Goal: Task Accomplishment & Management: Manage account settings

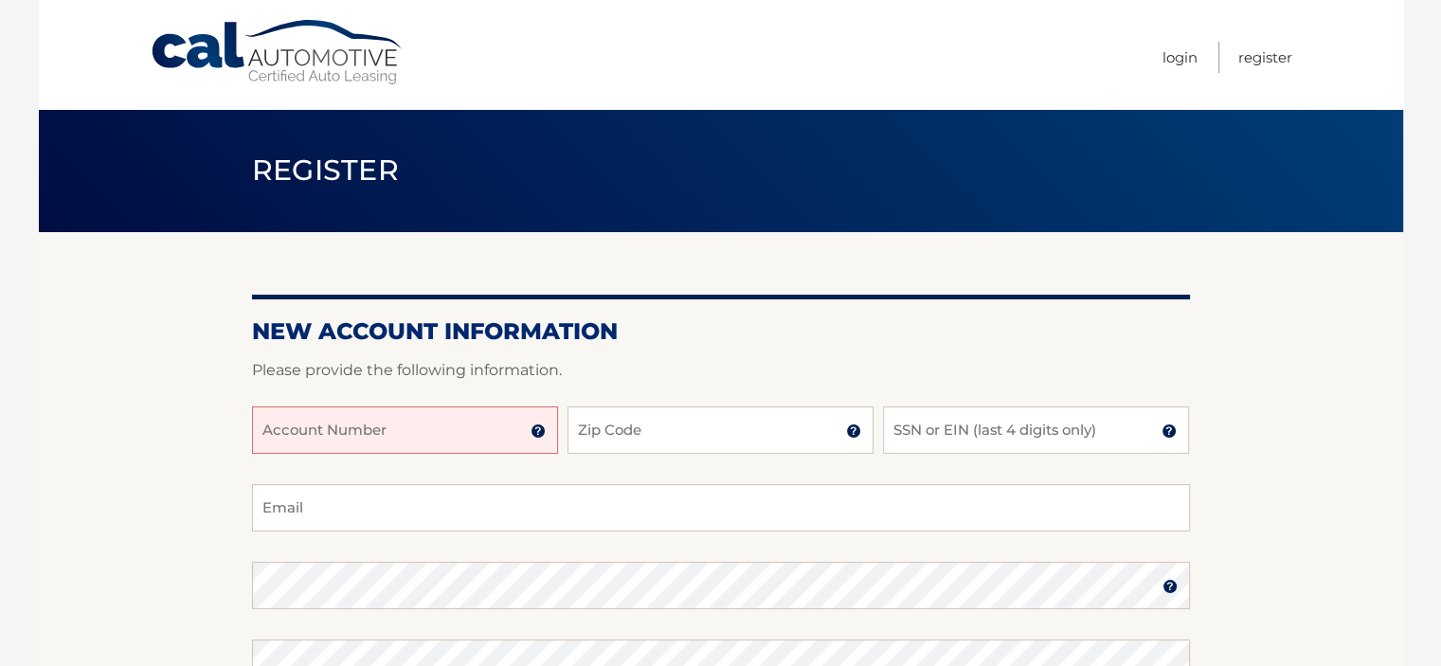
click at [372, 435] on input "Account Number" at bounding box center [405, 430] width 306 height 47
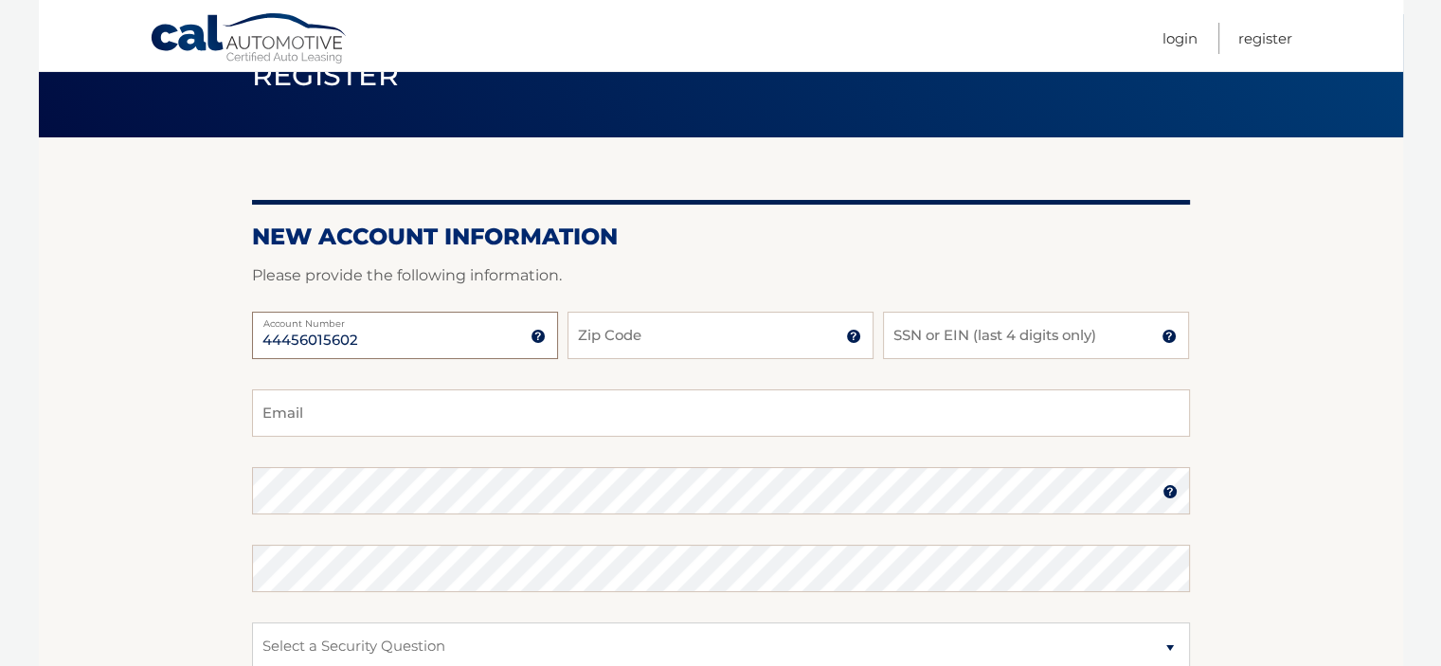
type input "44456015602"
drag, startPoint x: 694, startPoint y: 342, endPoint x: 701, endPoint y: 334, distance: 11.4
click at [695, 340] on input "Zip Code" at bounding box center [721, 335] width 306 height 47
type input "08065"
type input "0683"
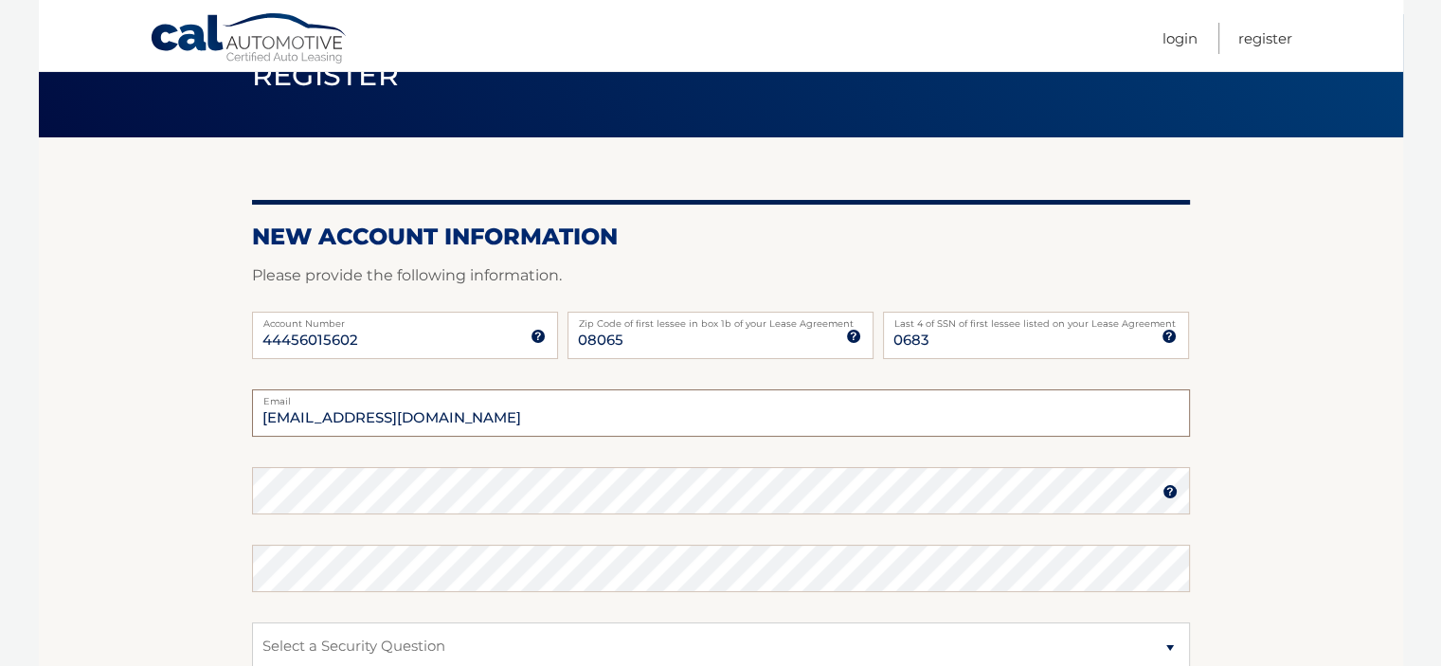
type input "Pattymelt4276@aol.com"
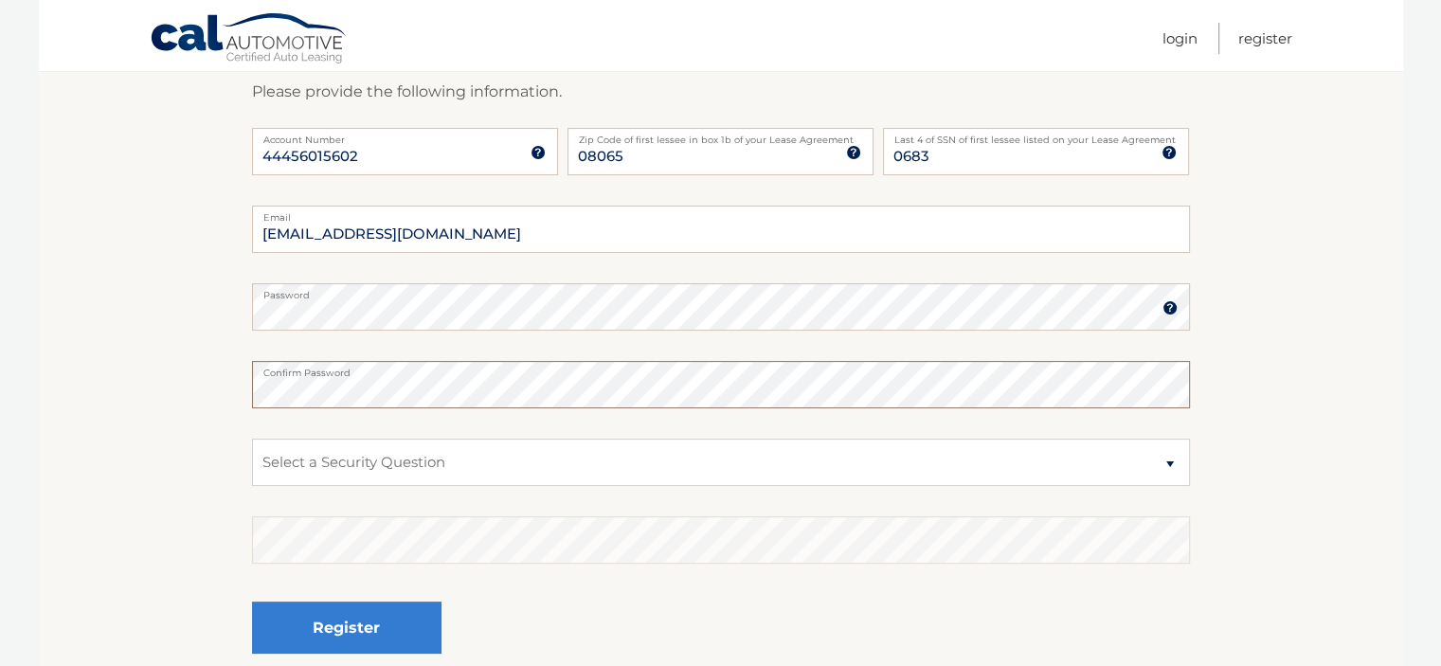
scroll to position [284, 0]
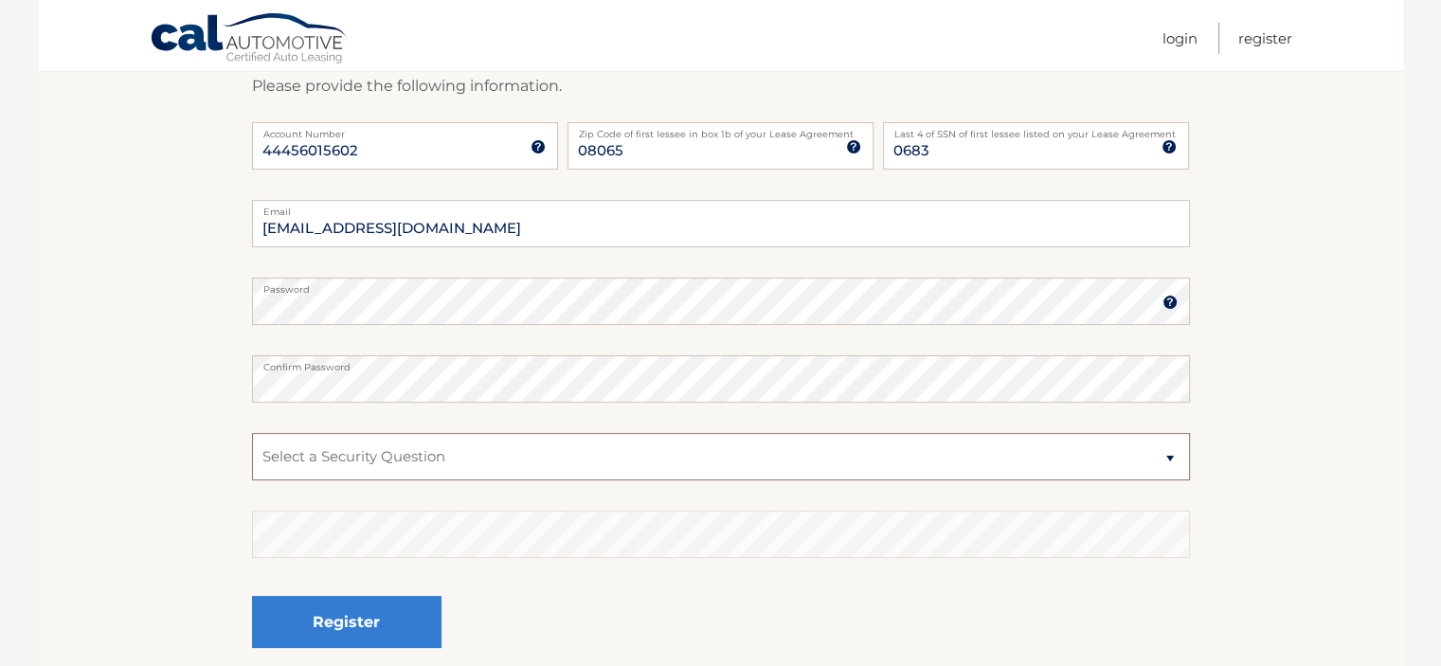
click at [318, 454] on select "Select a Security Question What was the name of your elementary school? What is…" at bounding box center [721, 456] width 938 height 47
select select "2"
click at [252, 433] on select "Select a Security Question What was the name of your elementary school? What is…" at bounding box center [721, 456] width 938 height 47
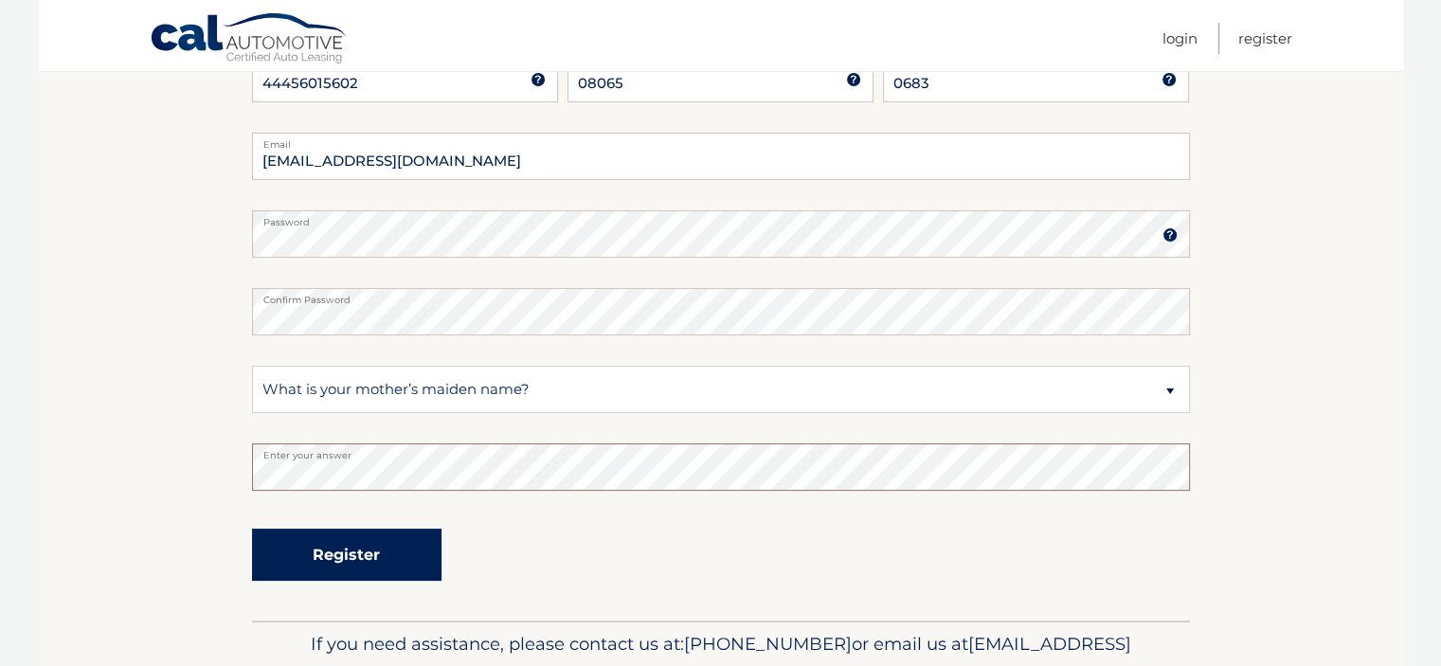
scroll to position [449, 0]
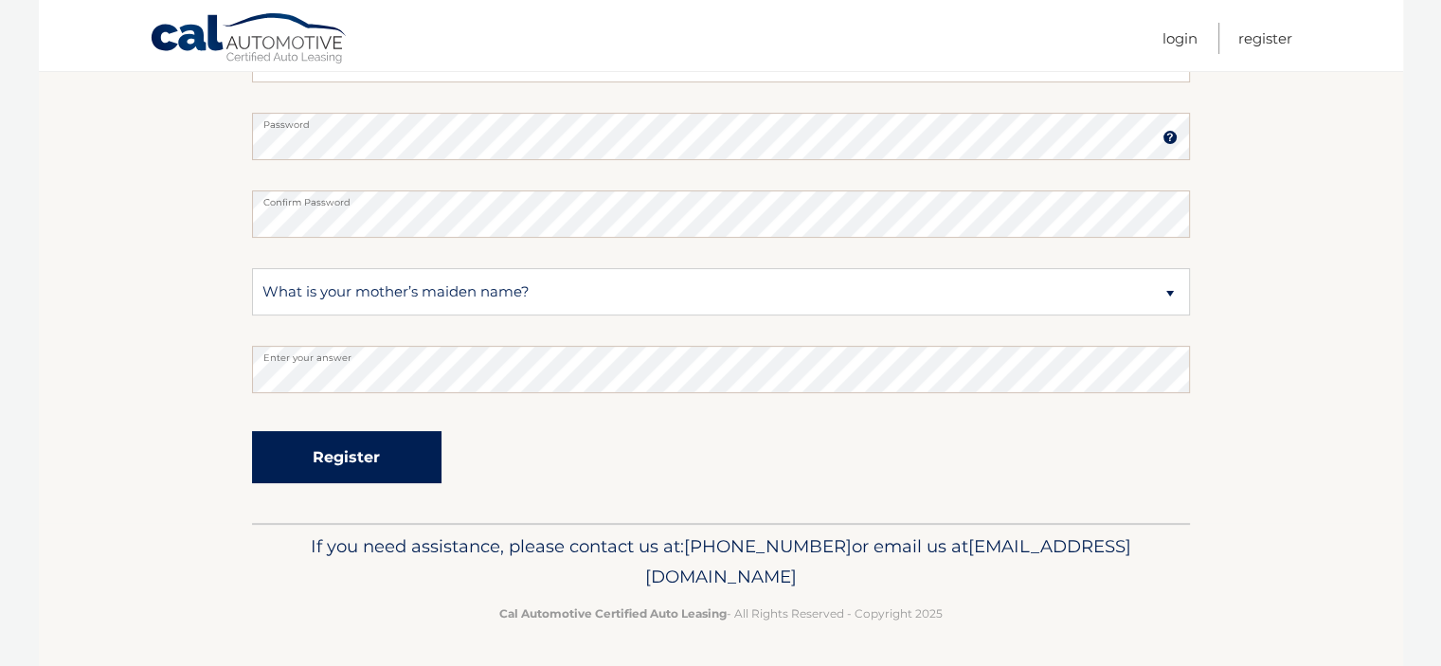
click at [386, 458] on button "Register" at bounding box center [347, 457] width 190 height 52
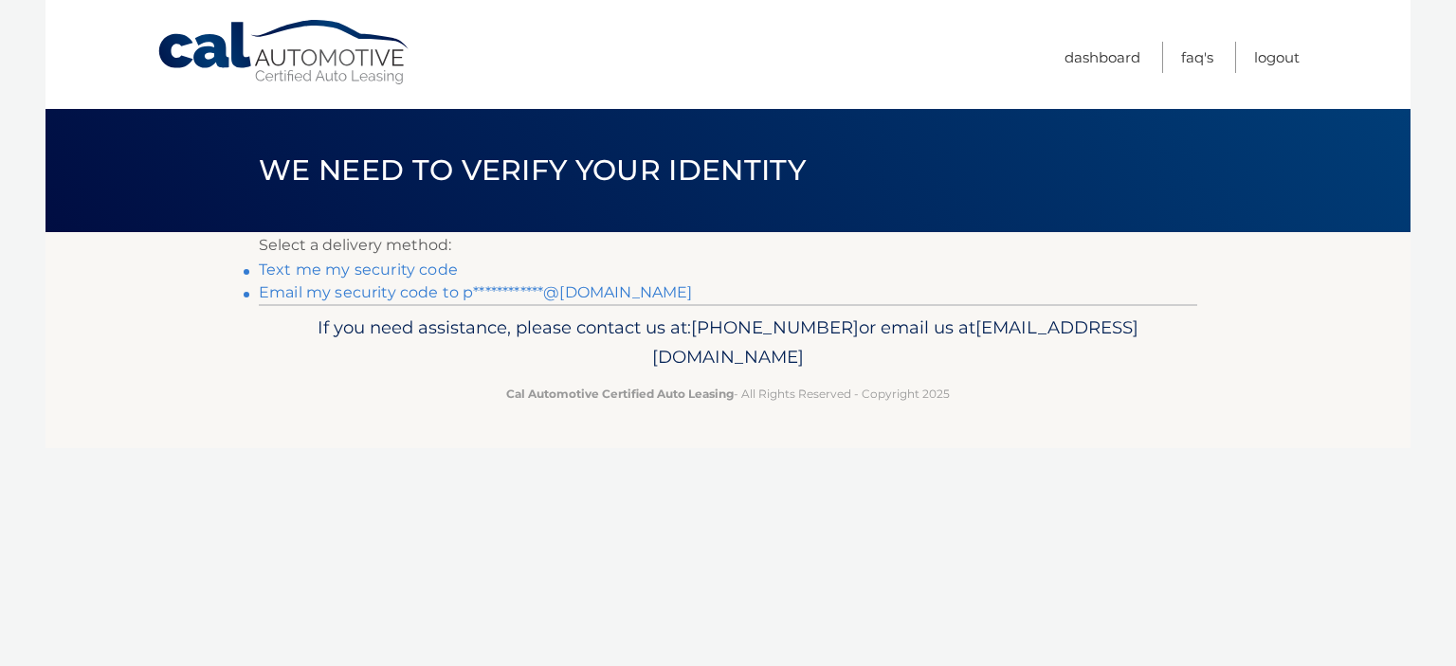
click at [413, 268] on link "Text me my security code" at bounding box center [358, 270] width 199 height 18
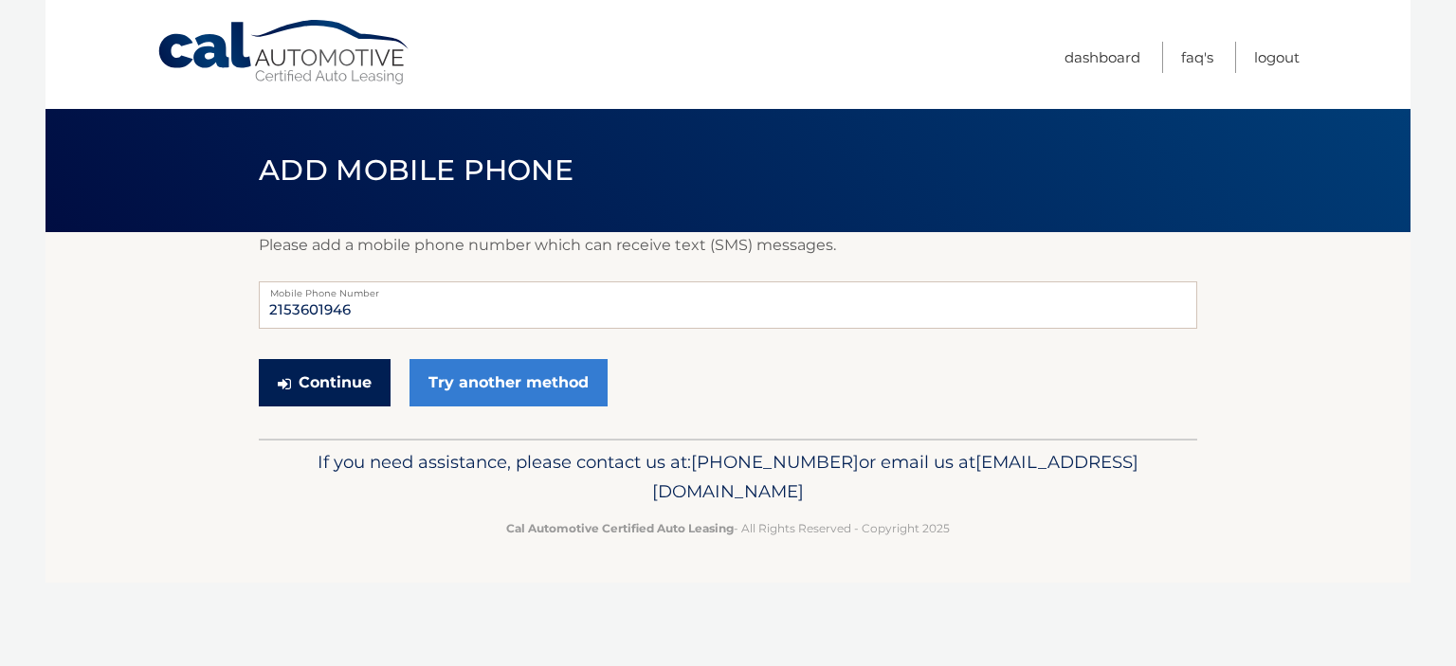
click at [321, 386] on button "Continue" at bounding box center [325, 382] width 132 height 47
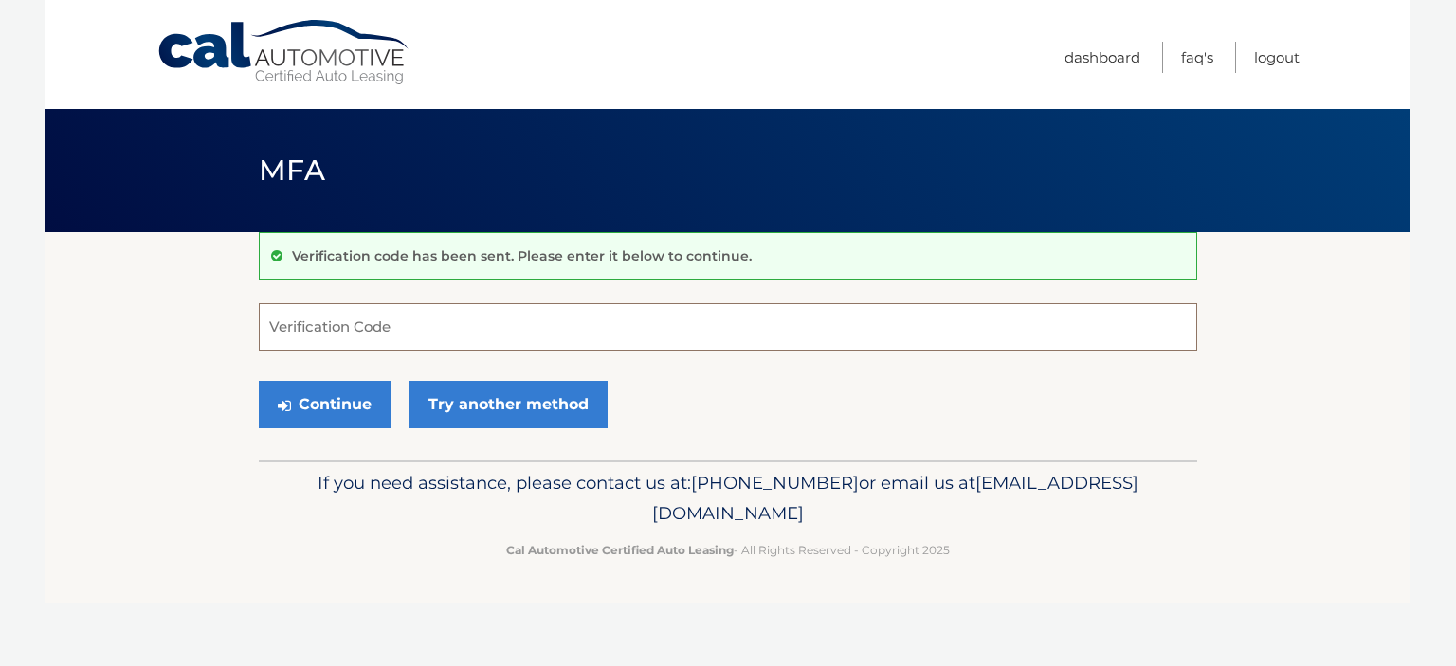
click at [356, 327] on input "Verification Code" at bounding box center [728, 326] width 938 height 47
type input "988995"
click at [317, 410] on button "Continue" at bounding box center [325, 404] width 132 height 47
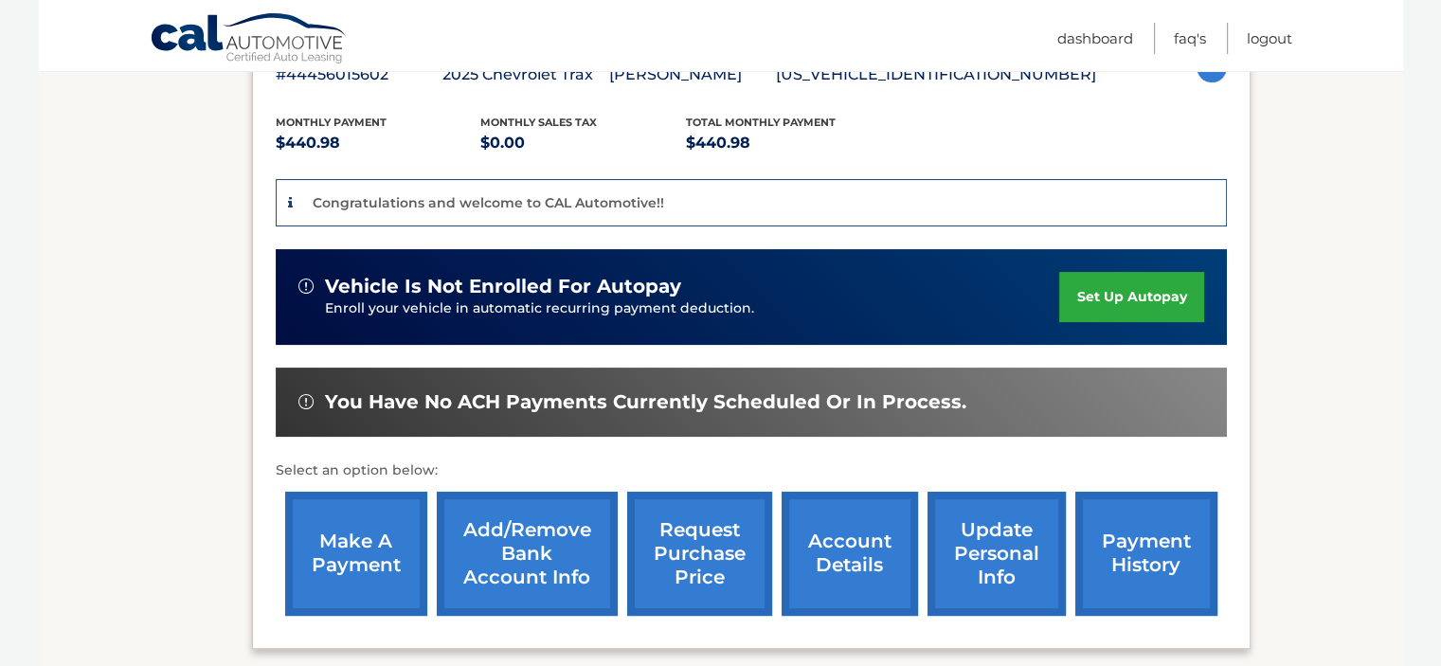
scroll to position [379, 0]
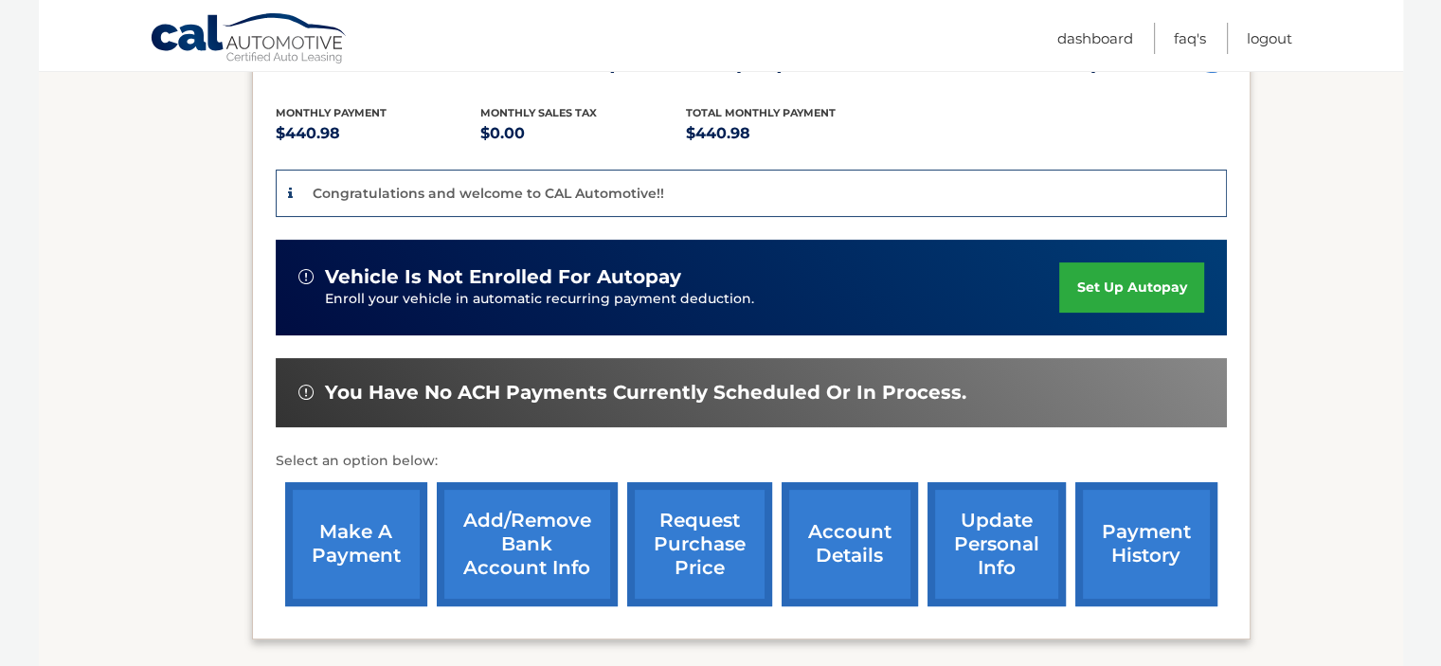
click at [528, 526] on link "Add/Remove bank account info" at bounding box center [527, 544] width 181 height 124
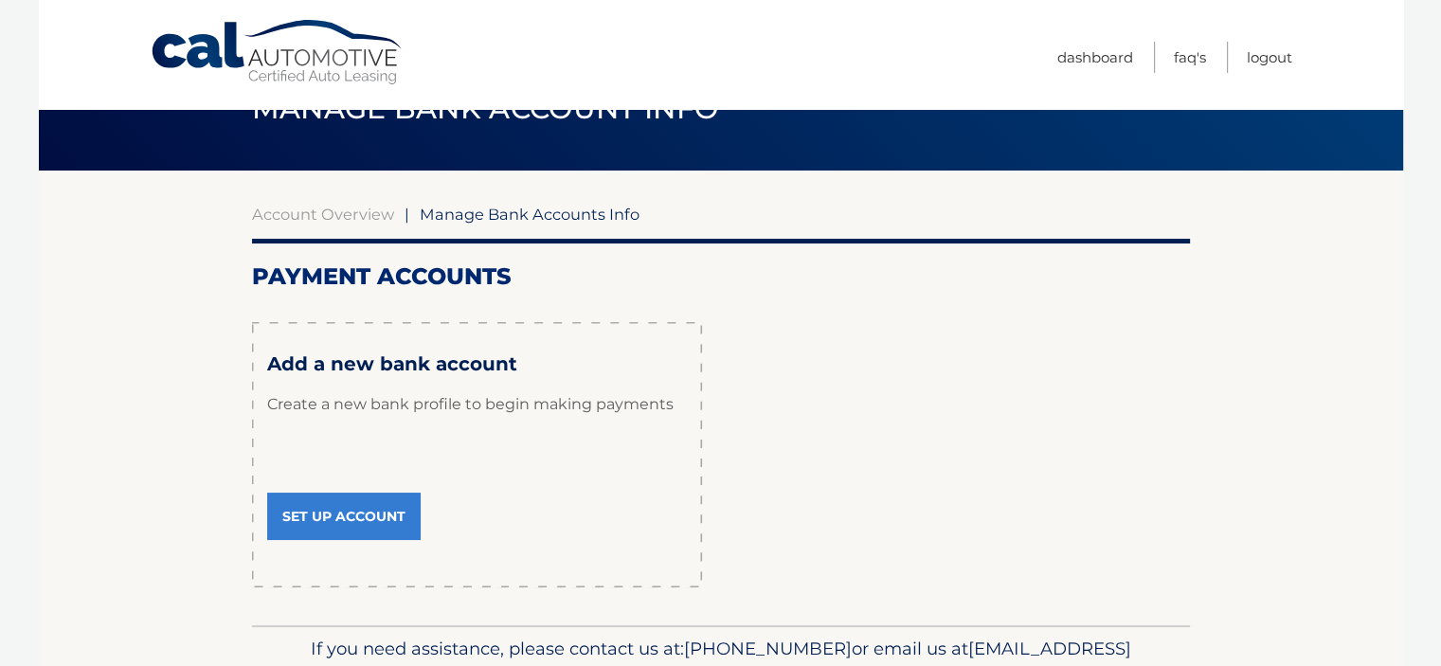
scroll to position [95, 0]
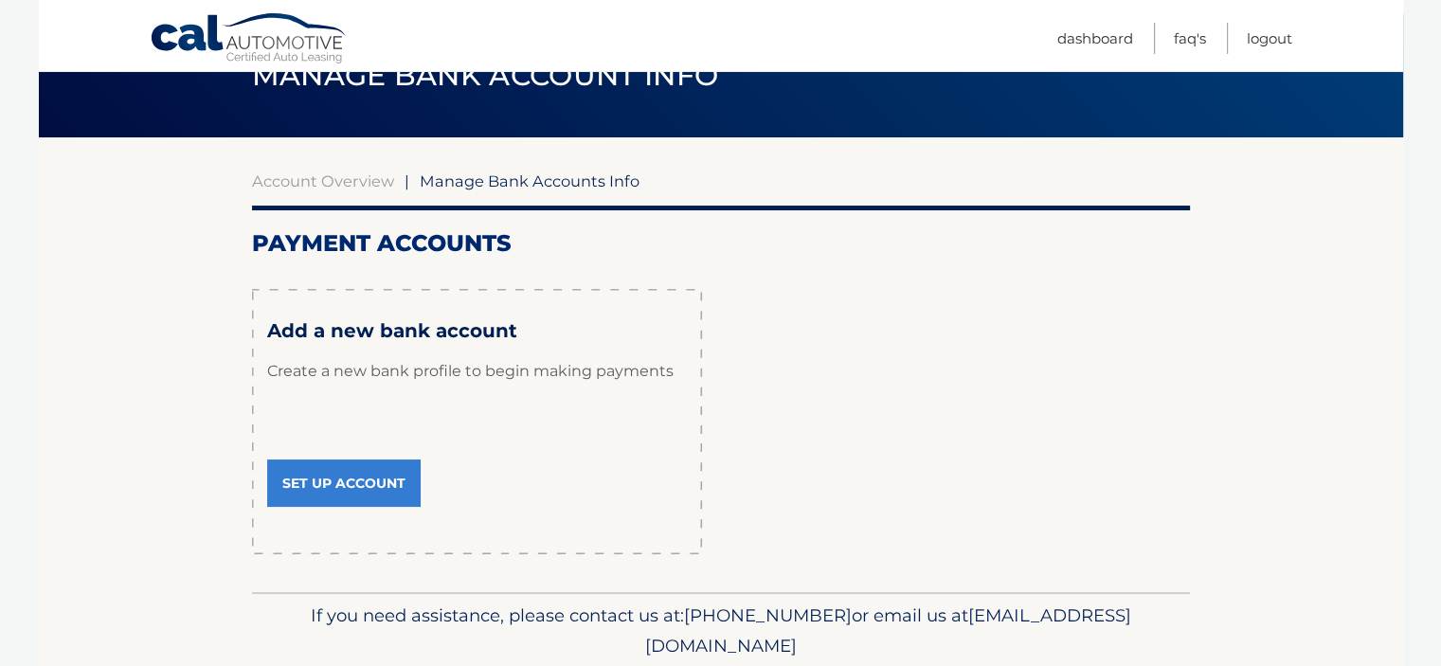
click at [369, 475] on link "Set Up Account" at bounding box center [344, 483] width 154 height 47
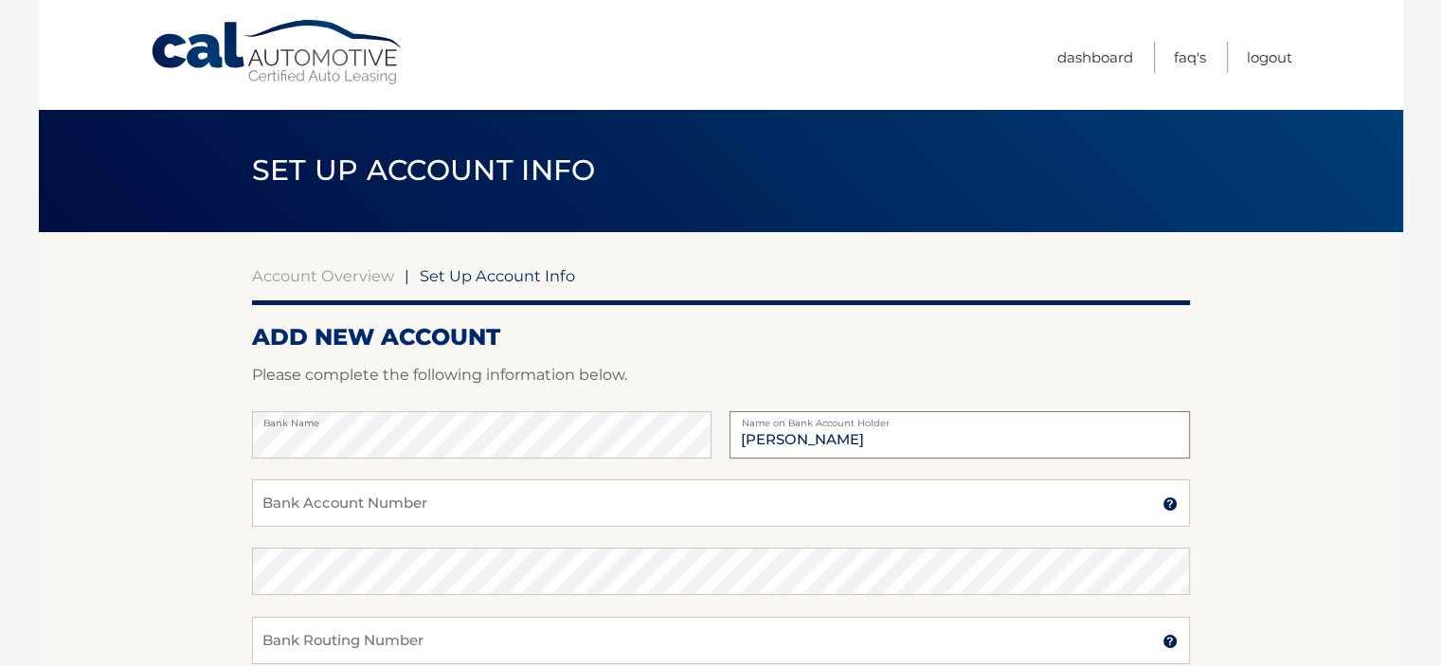
type input "[PERSON_NAME]"
click at [538, 496] on input "Bank Account Number" at bounding box center [721, 503] width 938 height 47
type input "4722989"
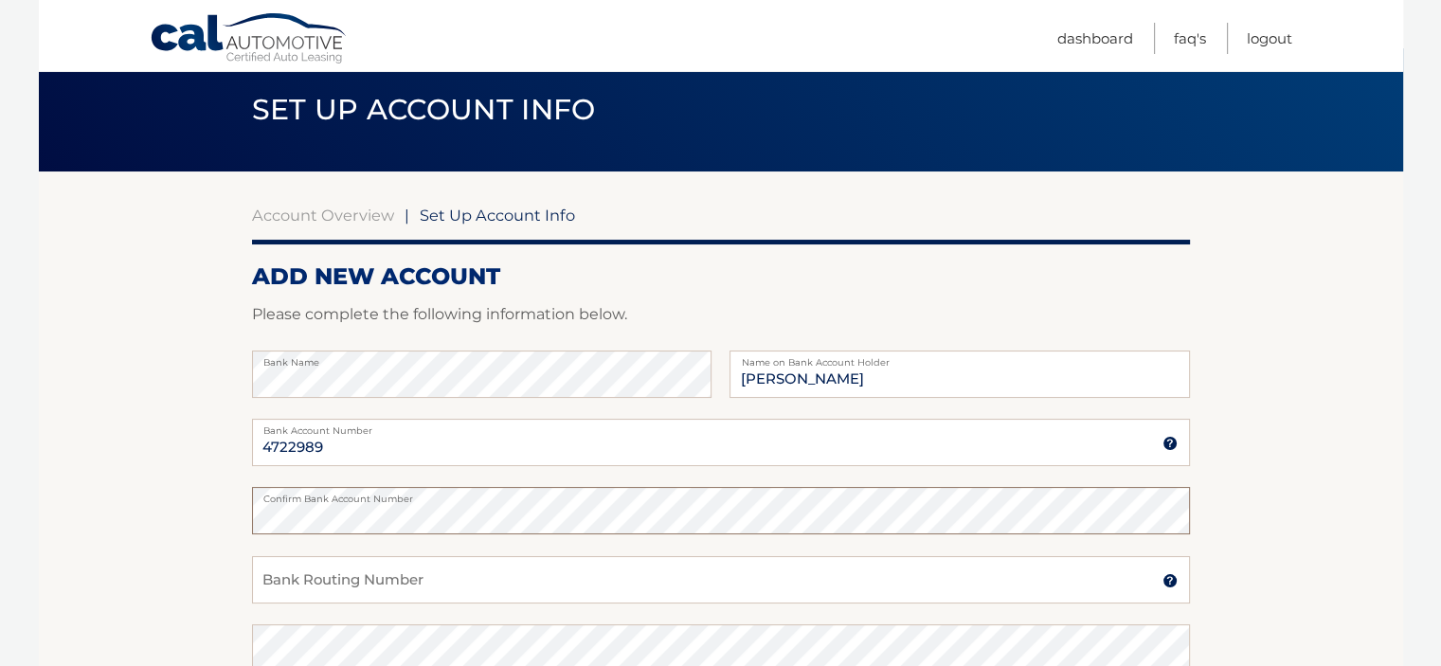
scroll to position [95, 0]
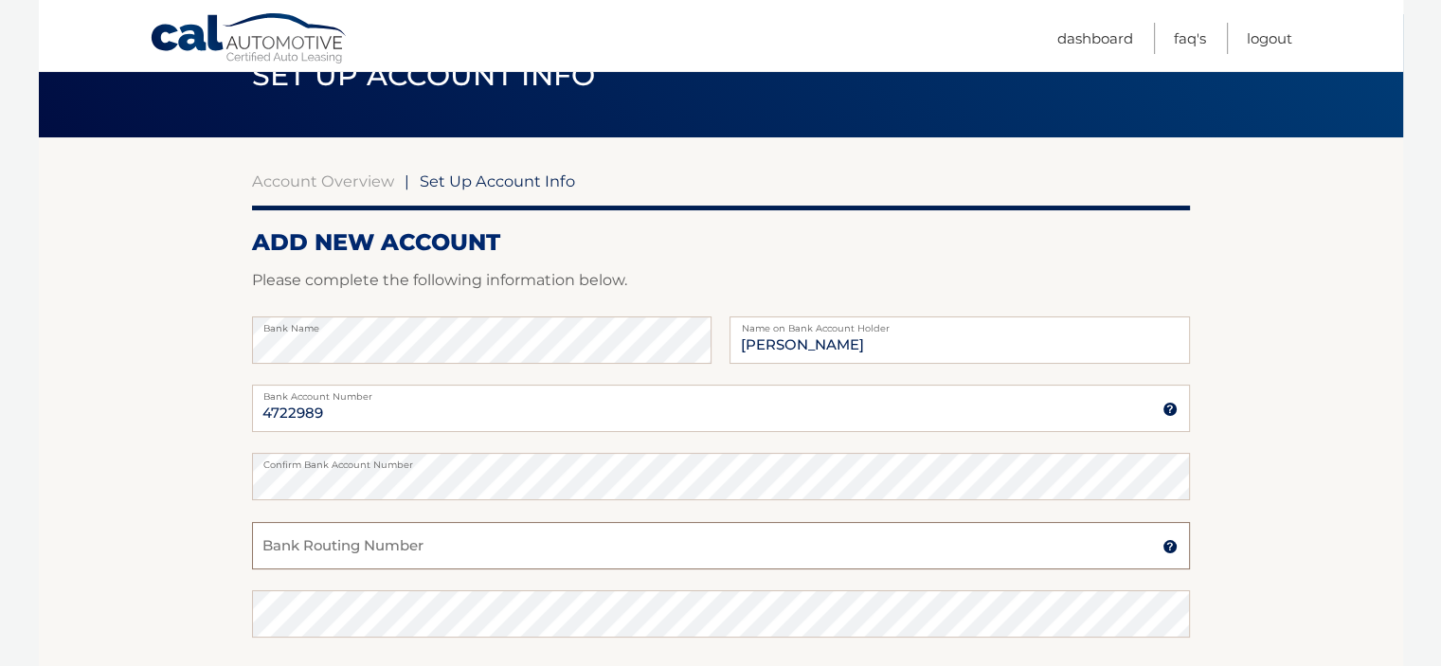
click at [444, 547] on input "Bank Routing Number" at bounding box center [721, 545] width 938 height 47
type input "031201"
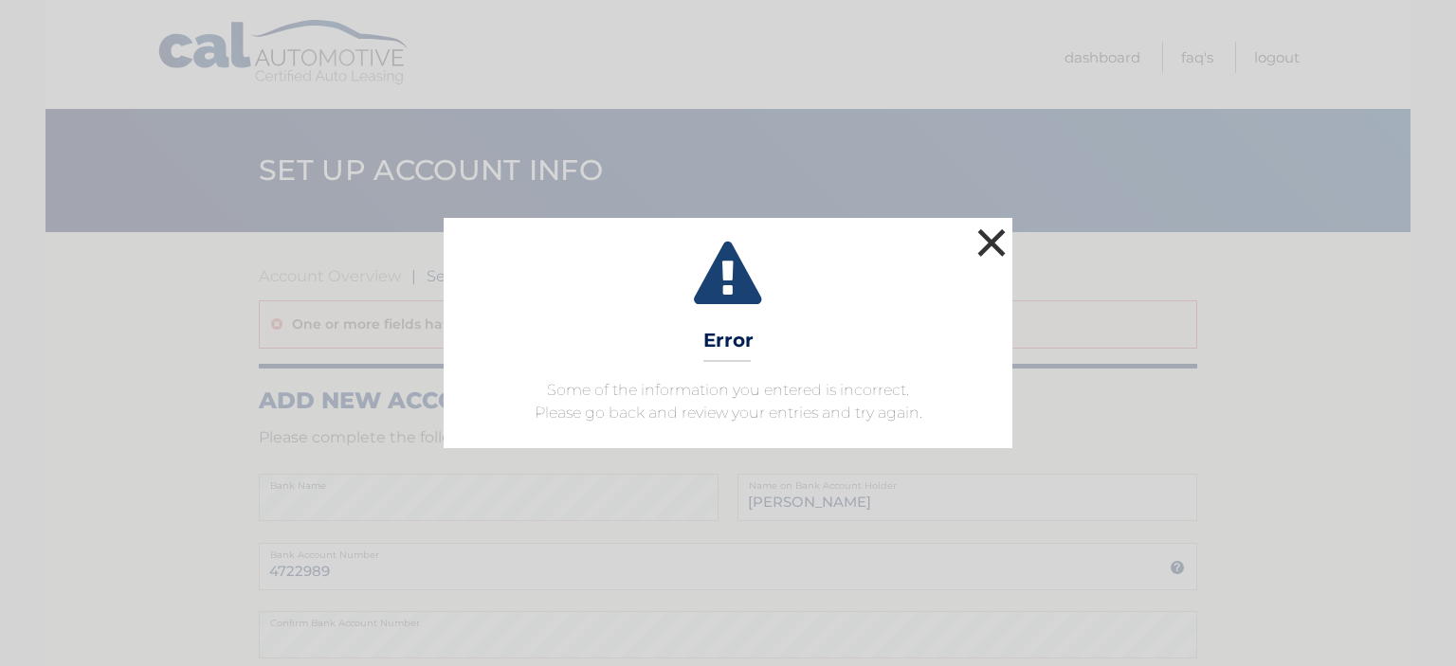
click at [1002, 253] on button "×" at bounding box center [991, 243] width 38 height 38
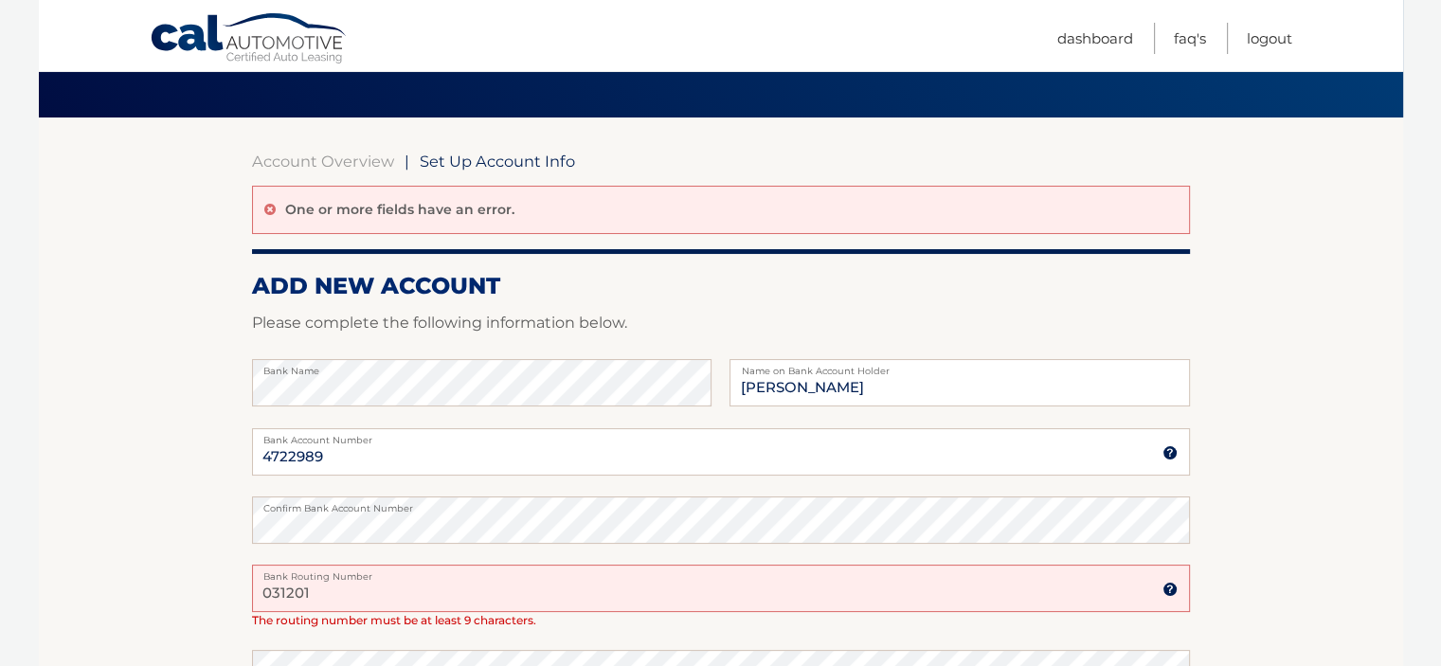
scroll to position [284, 0]
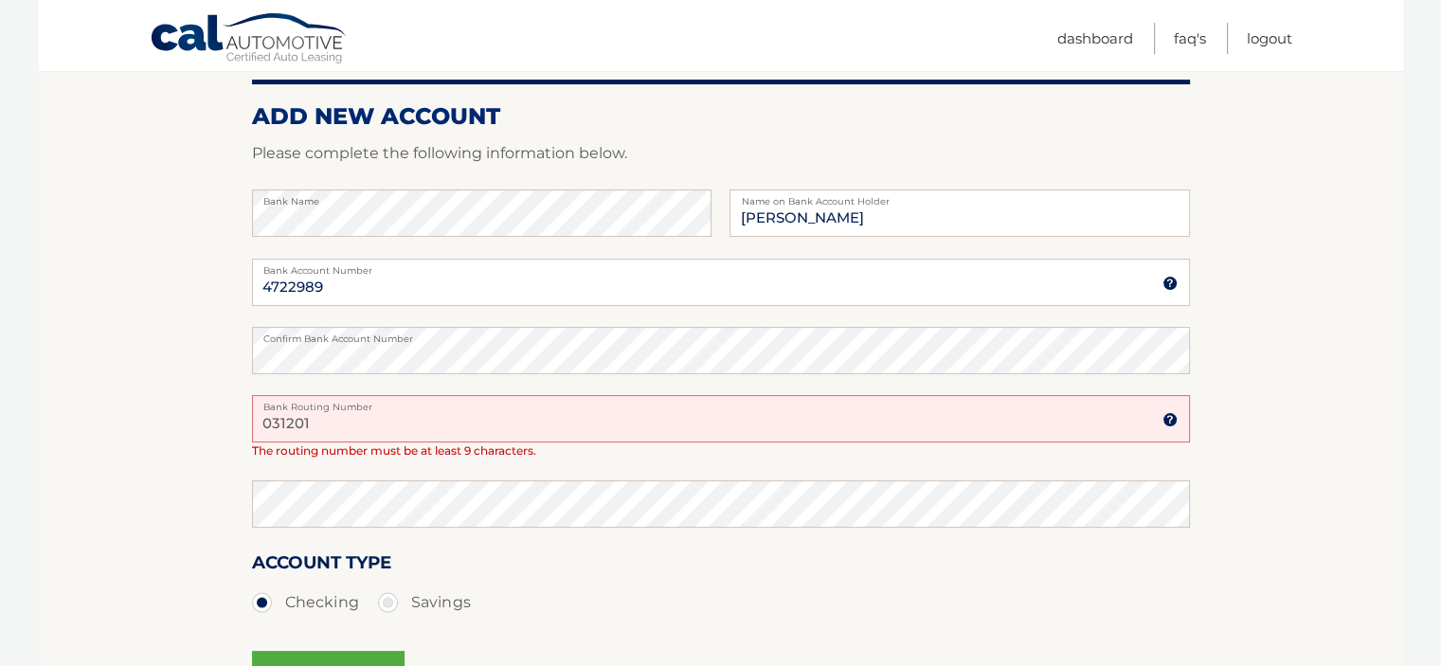
click at [334, 431] on input "031201" at bounding box center [721, 418] width 938 height 47
type input "031201360"
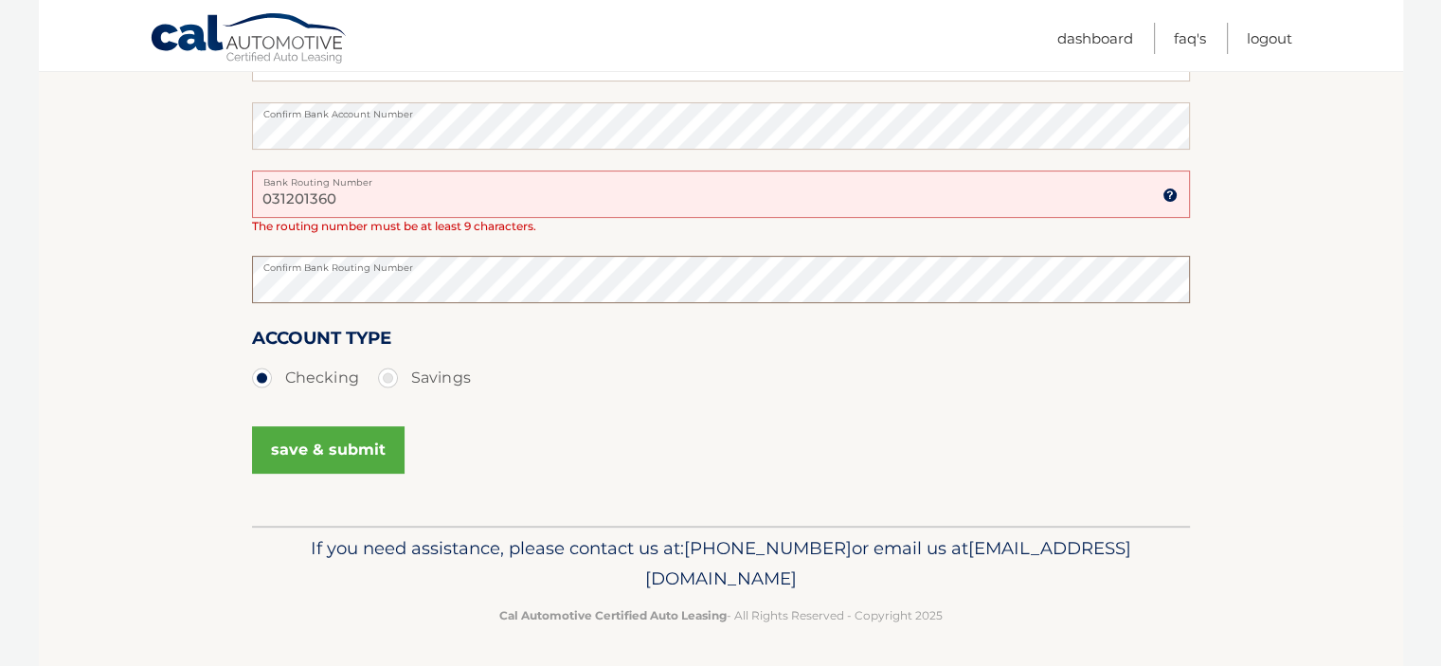
scroll to position [511, 0]
click at [303, 450] on button "save & submit" at bounding box center [328, 448] width 153 height 47
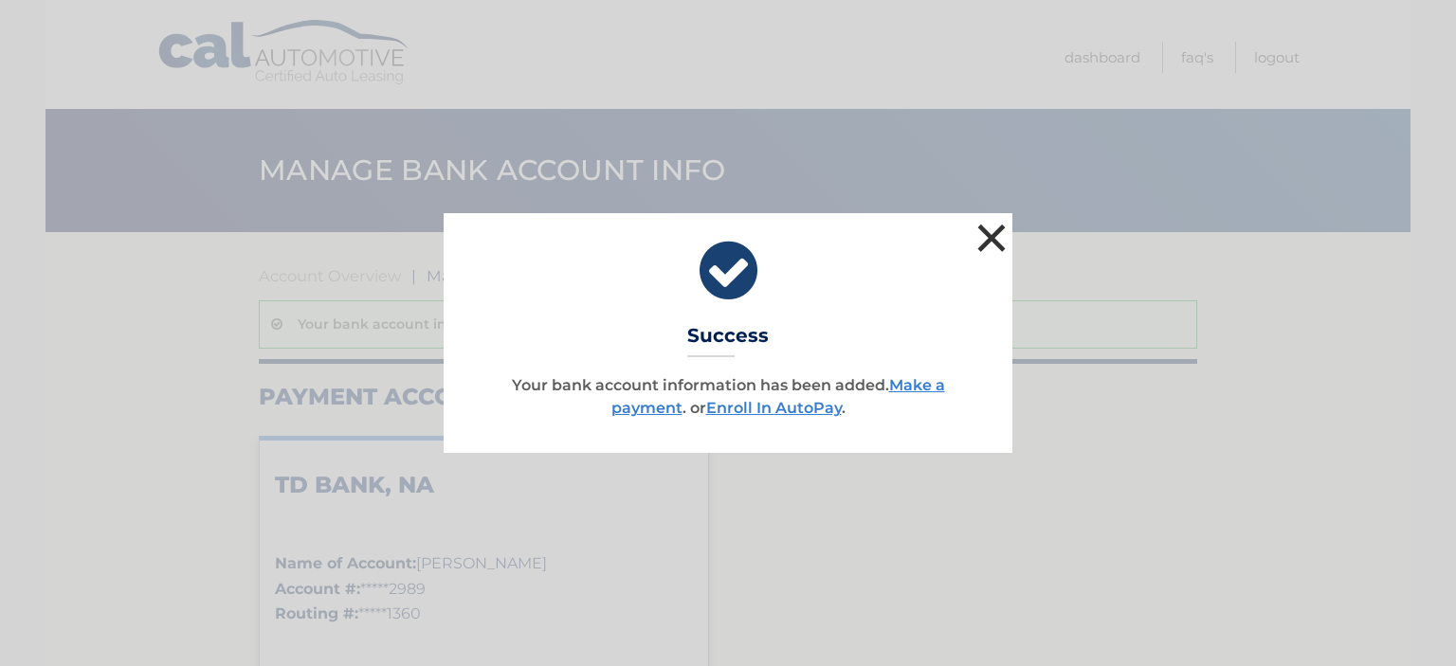
click at [989, 240] on button "×" at bounding box center [991, 238] width 38 height 38
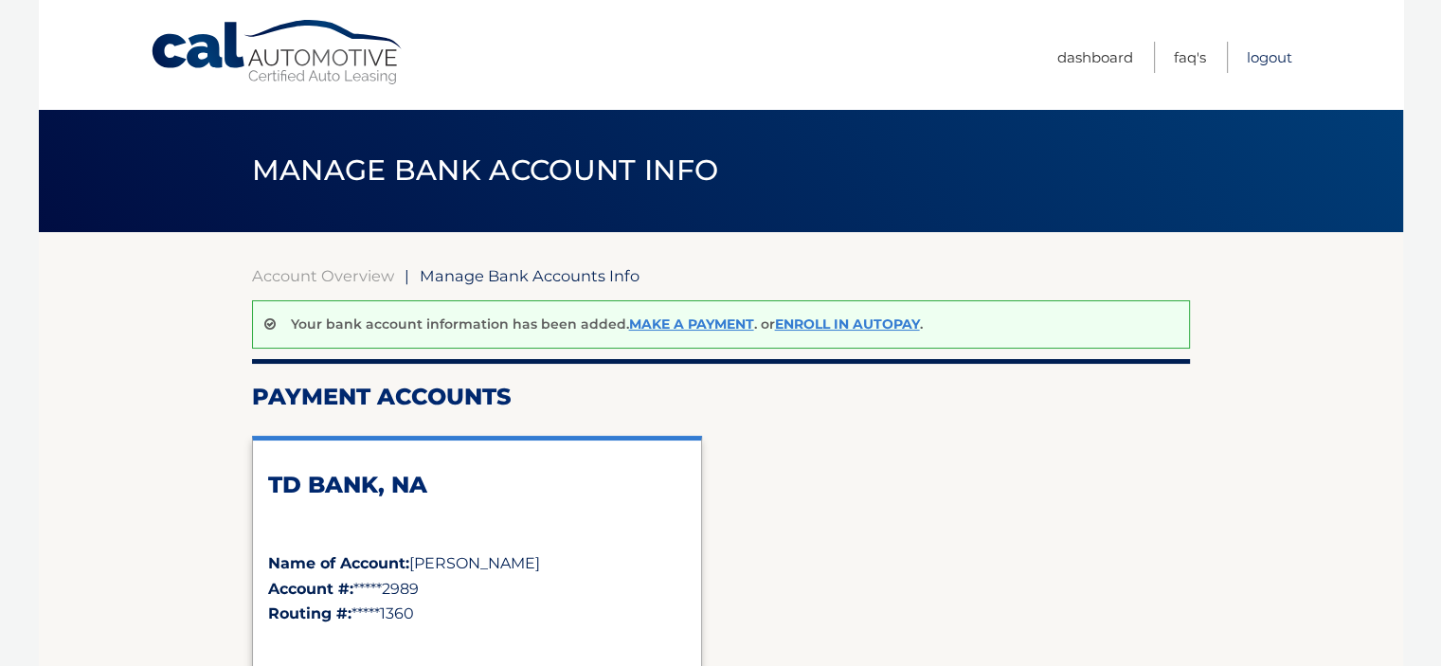
click at [1263, 57] on link "Logout" at bounding box center [1269, 57] width 45 height 31
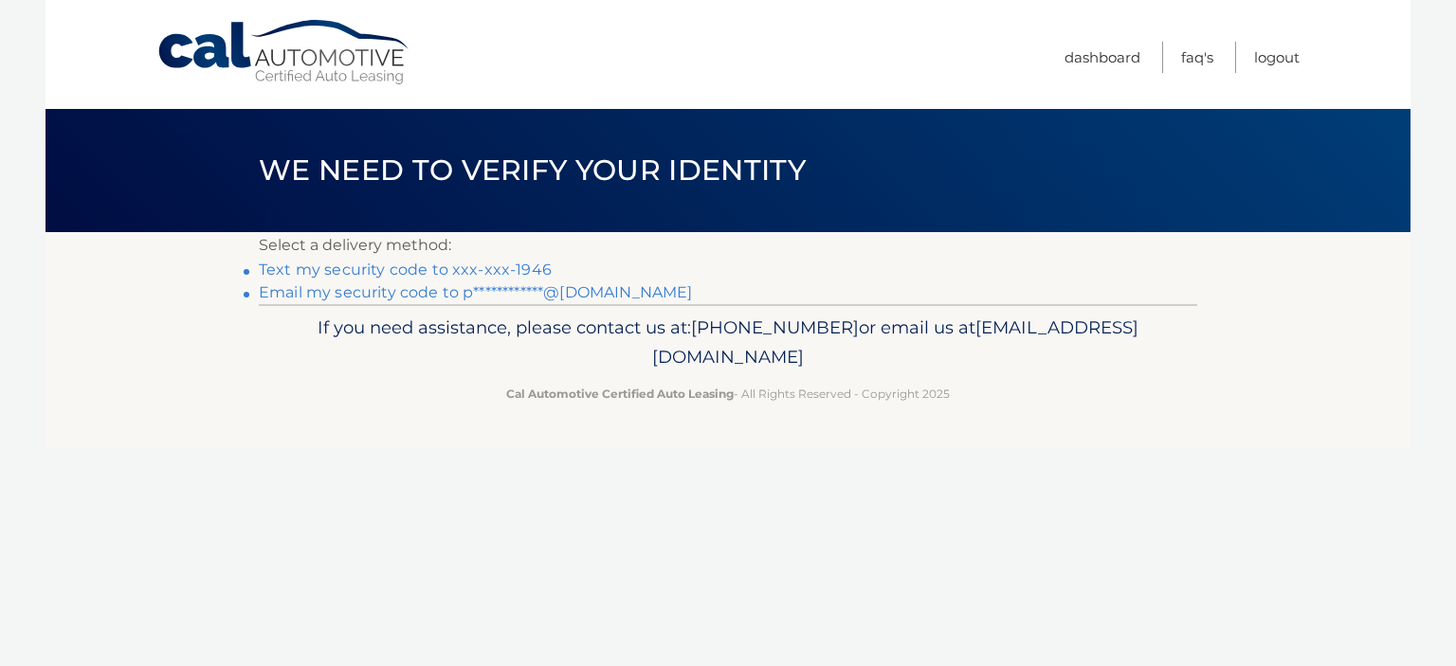
click at [428, 269] on link "Text my security code to xxx-xxx-1946" at bounding box center [405, 270] width 293 height 18
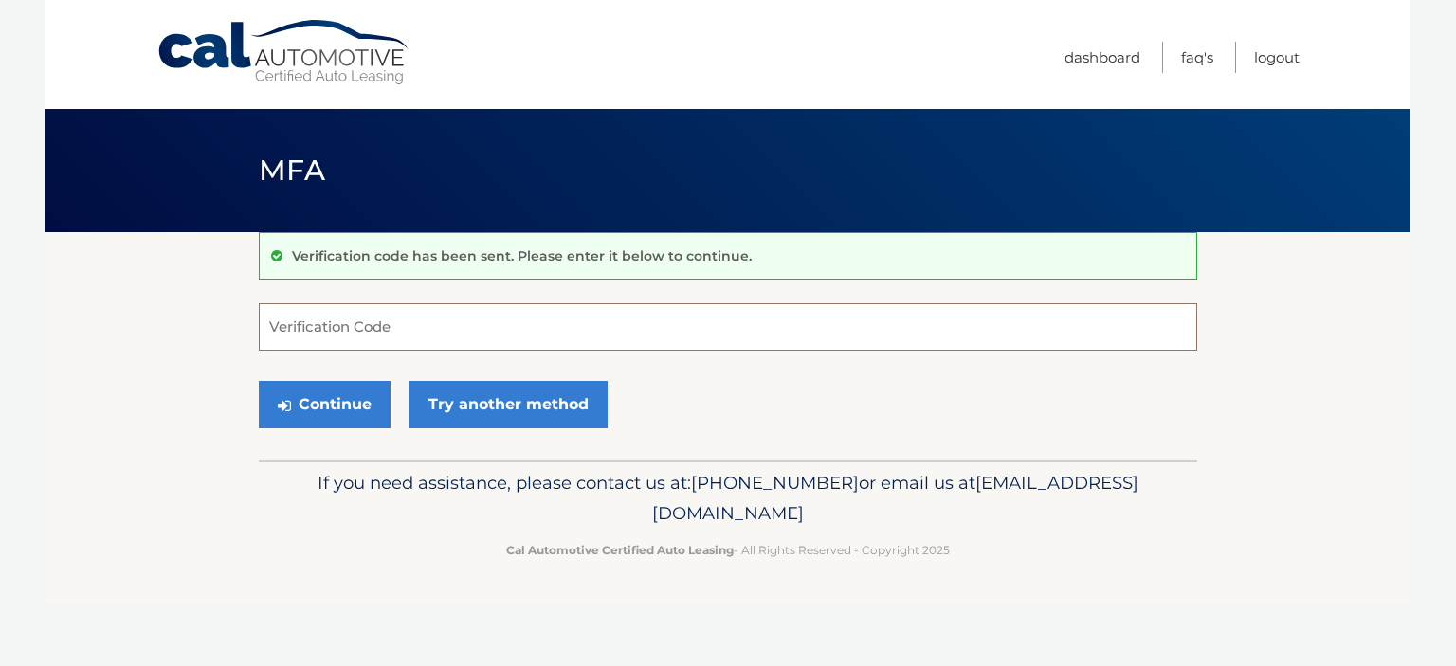
click at [468, 332] on input "Verification Code" at bounding box center [728, 326] width 938 height 47
type input "4"
type input "551150"
click at [259, 381] on button "Continue" at bounding box center [325, 404] width 132 height 47
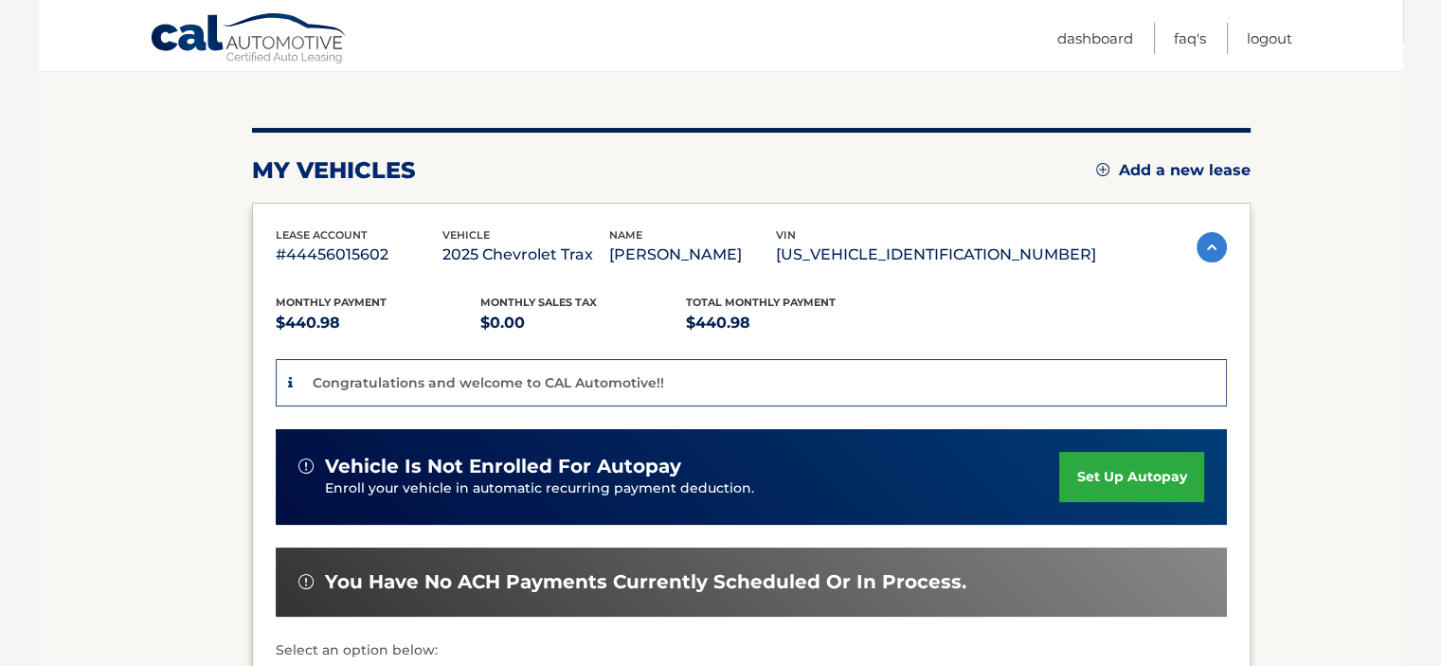
scroll to position [190, 0]
click at [451, 385] on p "Congratulations and welcome to CAL Automotive!!" at bounding box center [489, 382] width 352 height 17
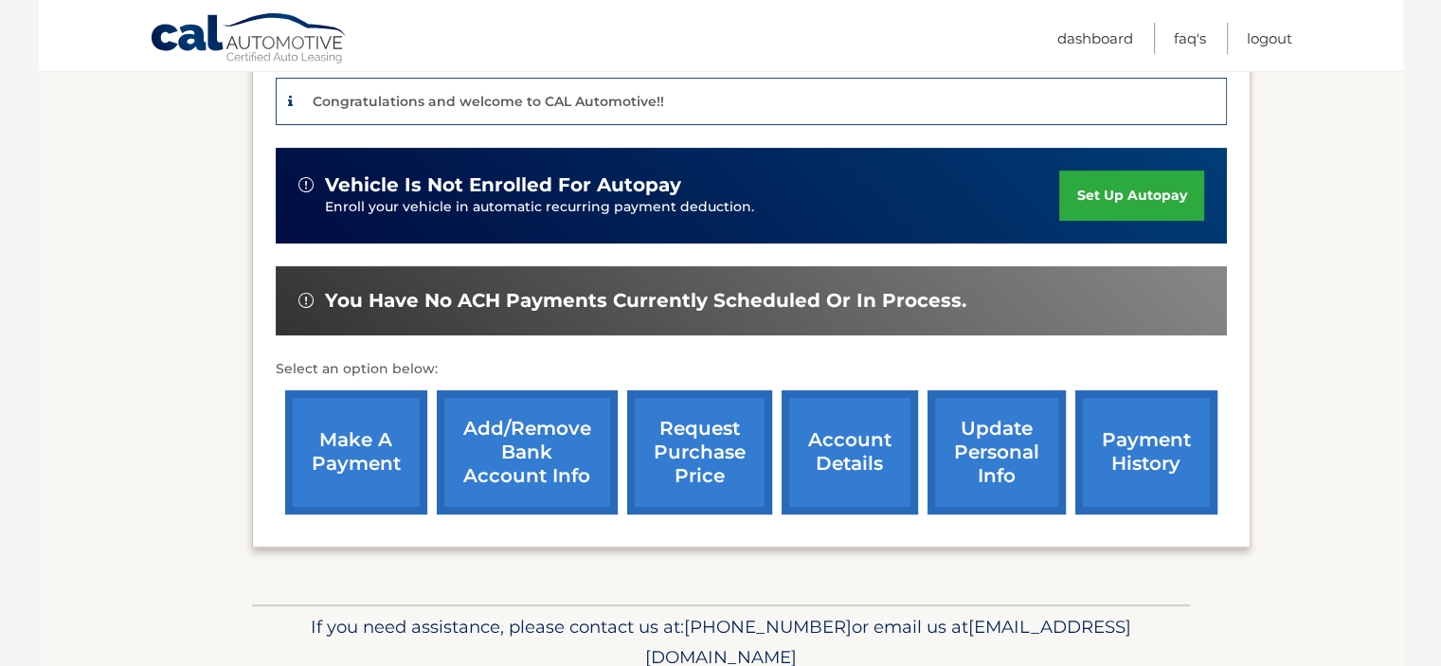
scroll to position [474, 0]
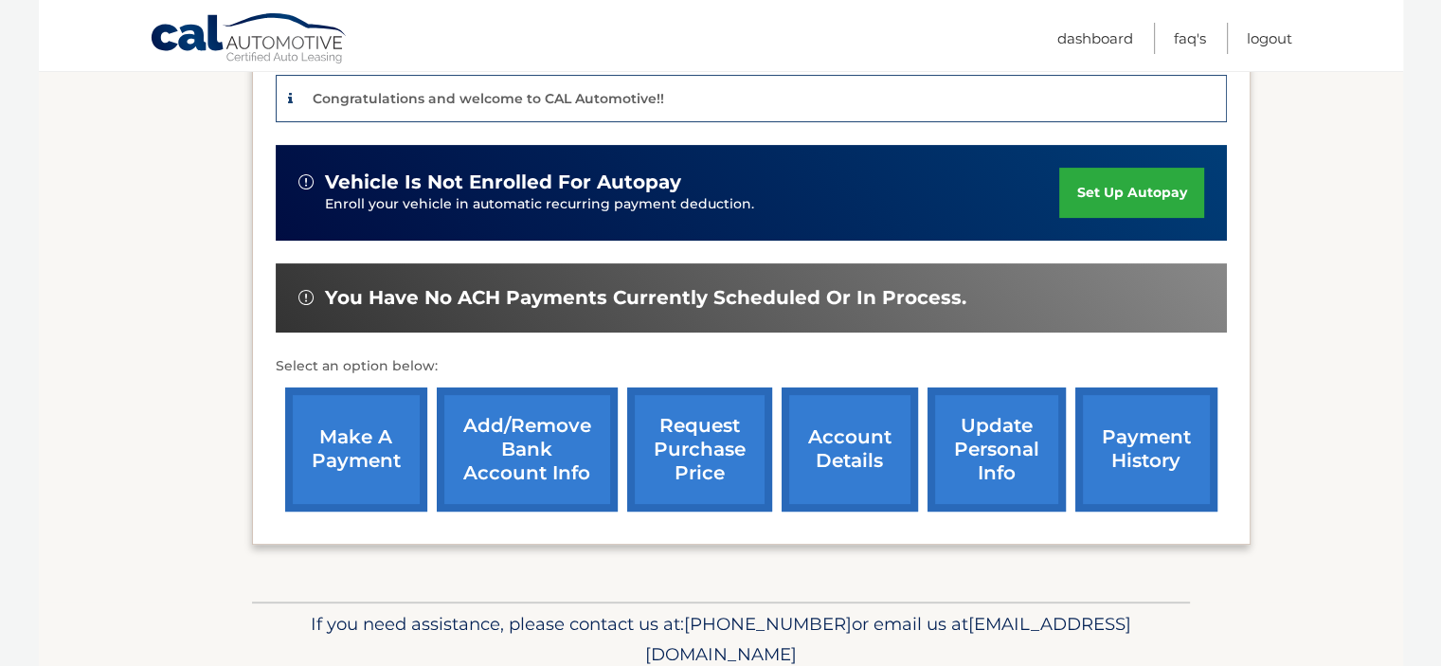
click at [861, 462] on link "account details" at bounding box center [850, 450] width 136 height 124
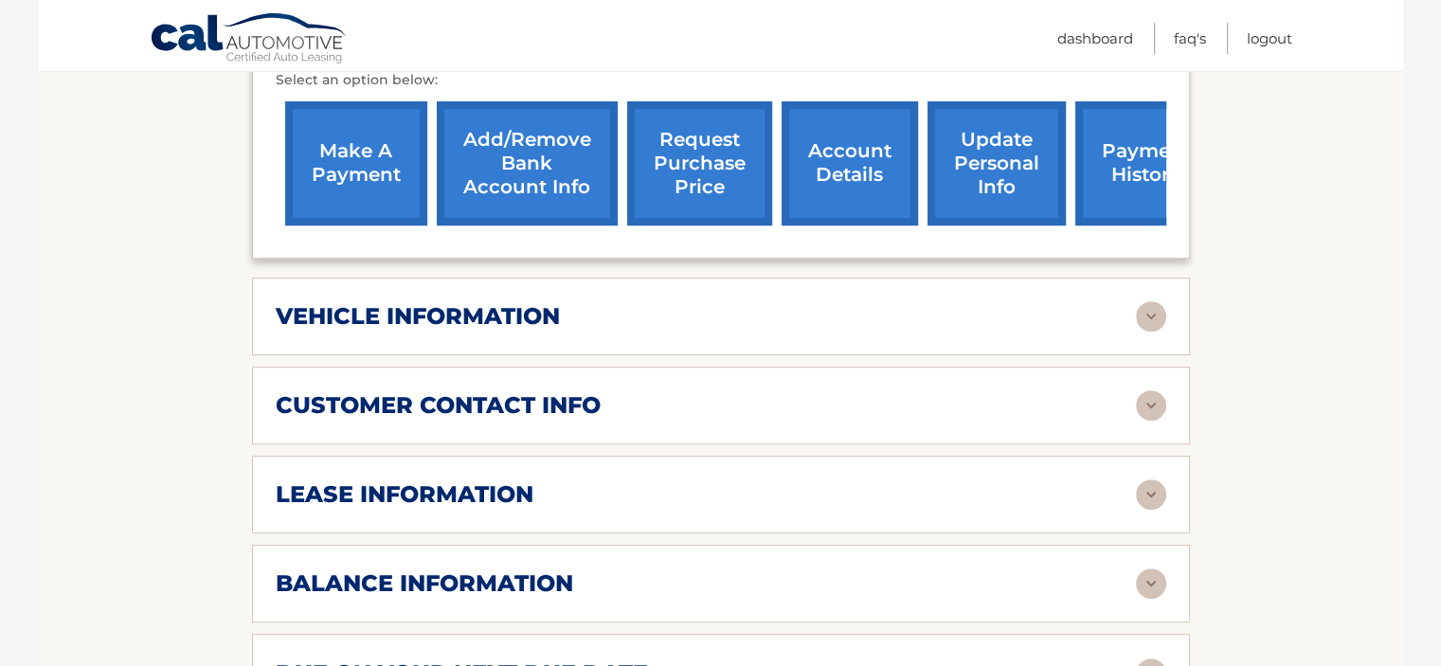
scroll to position [853, 0]
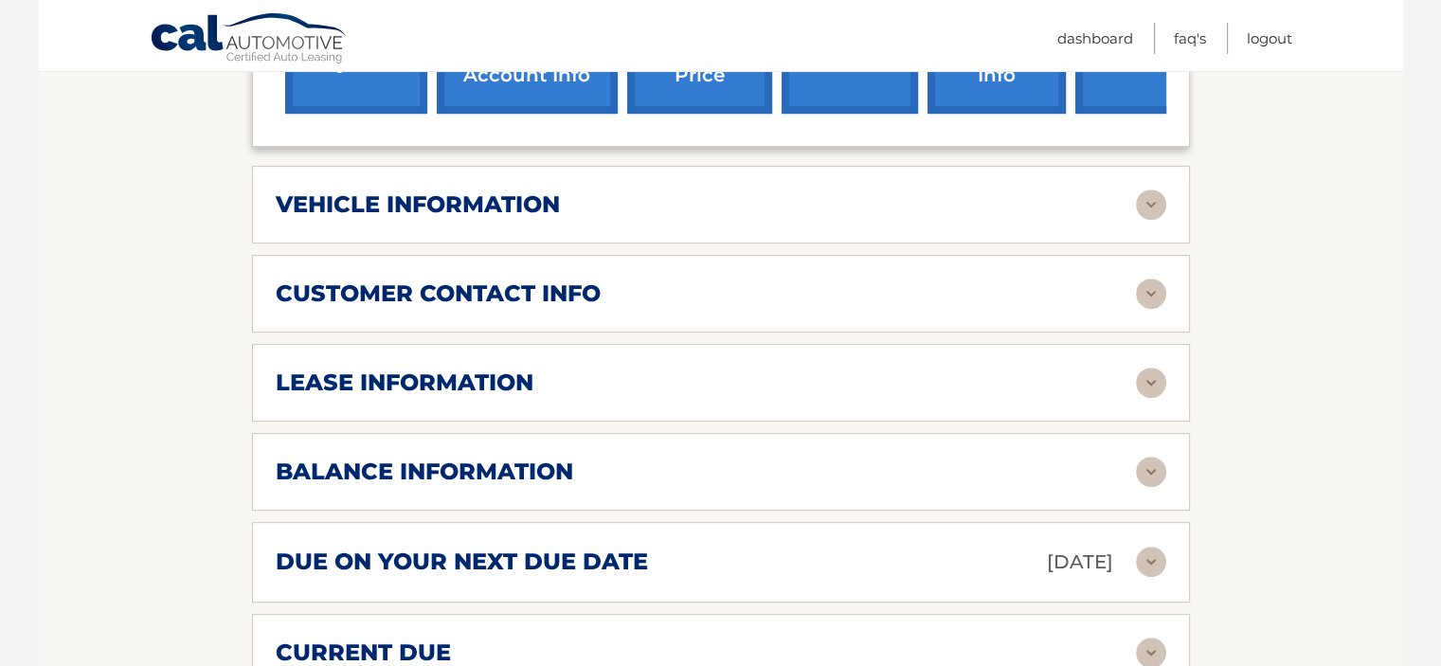
click at [455, 190] on h2 "vehicle information" at bounding box center [418, 204] width 284 height 28
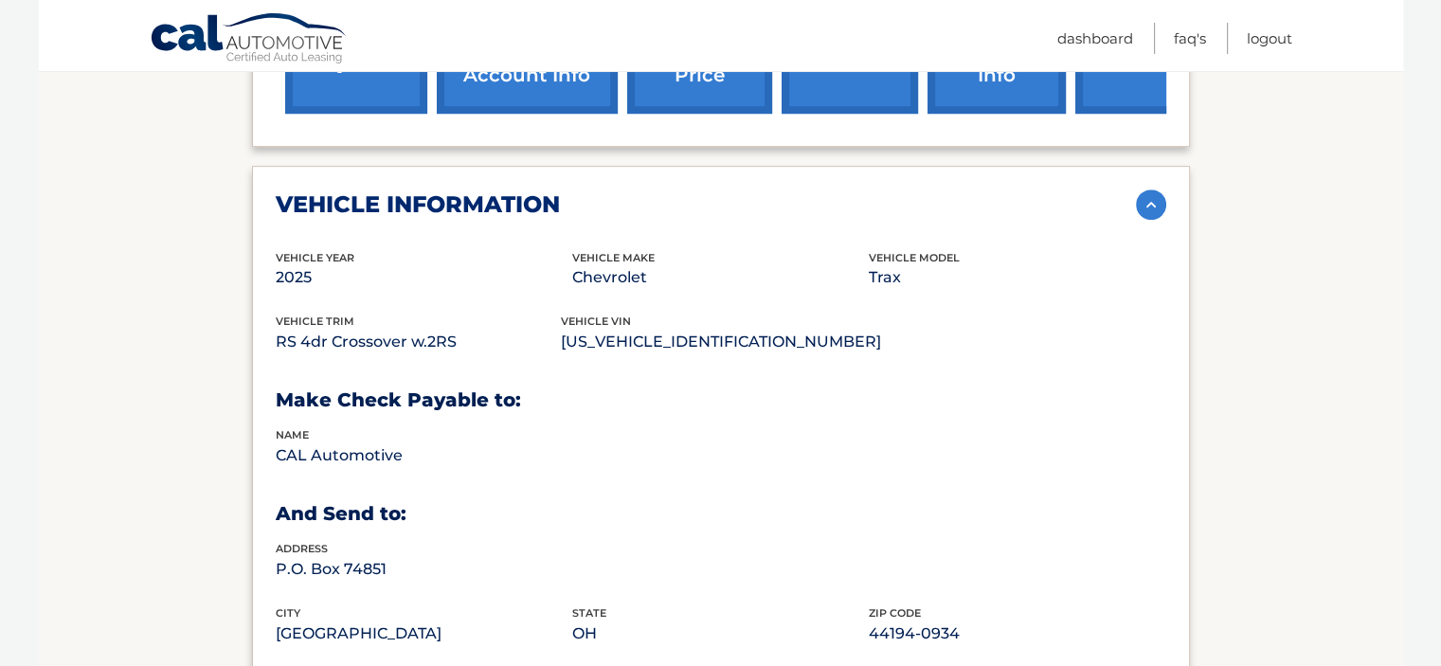
click at [449, 190] on h2 "vehicle information" at bounding box center [418, 204] width 284 height 28
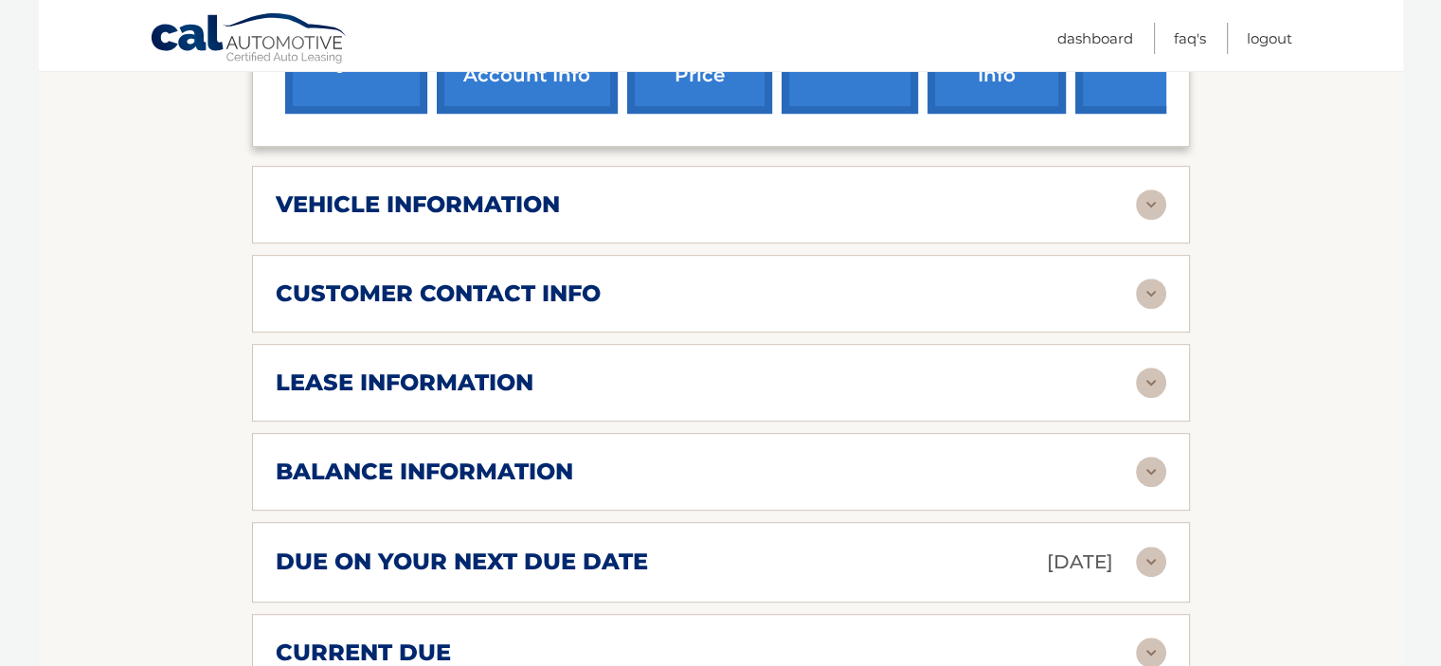
click at [416, 369] on h2 "lease information" at bounding box center [405, 383] width 258 height 28
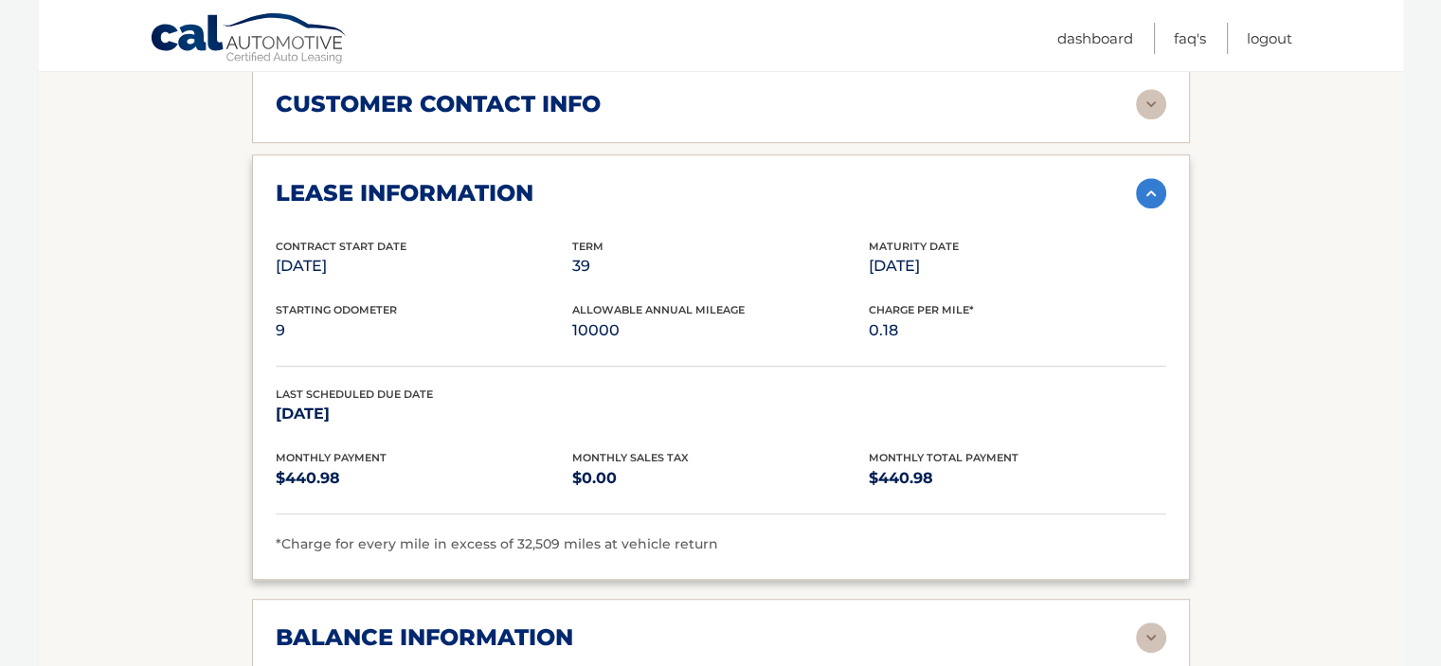
scroll to position [1137, 0]
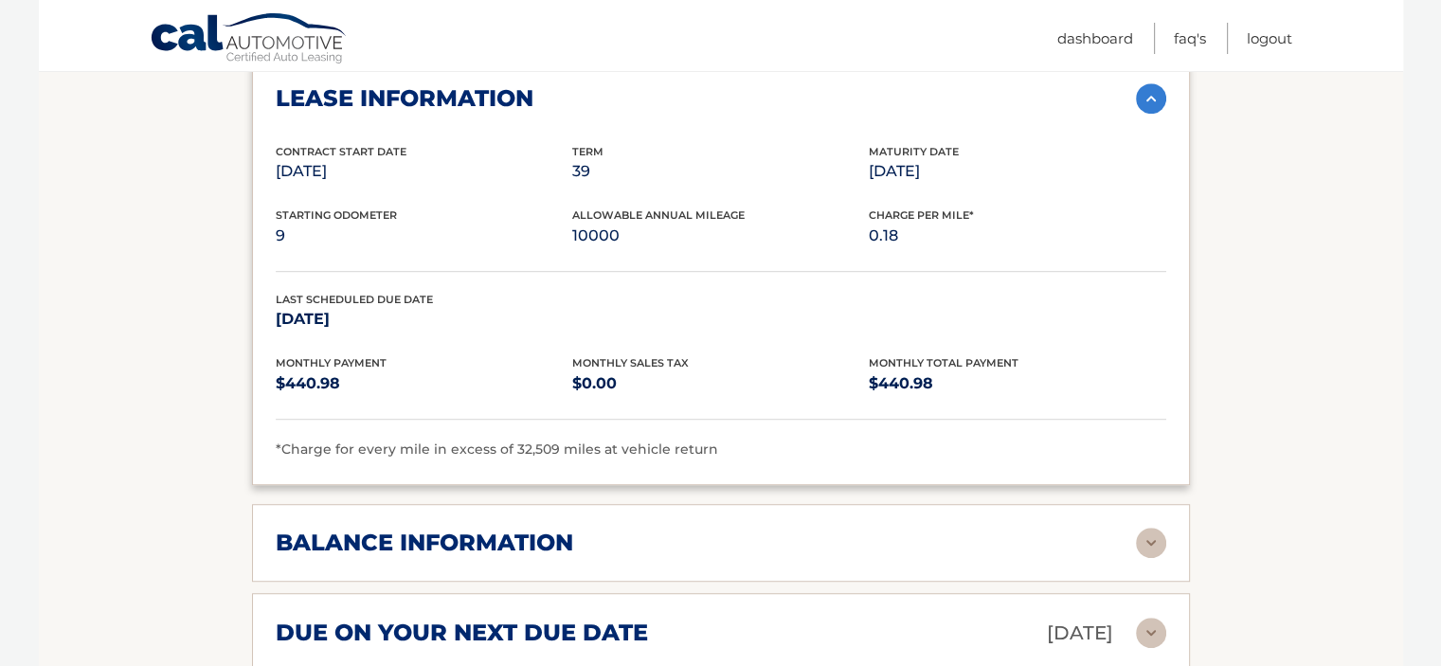
click at [431, 529] on h2 "balance information" at bounding box center [425, 543] width 298 height 28
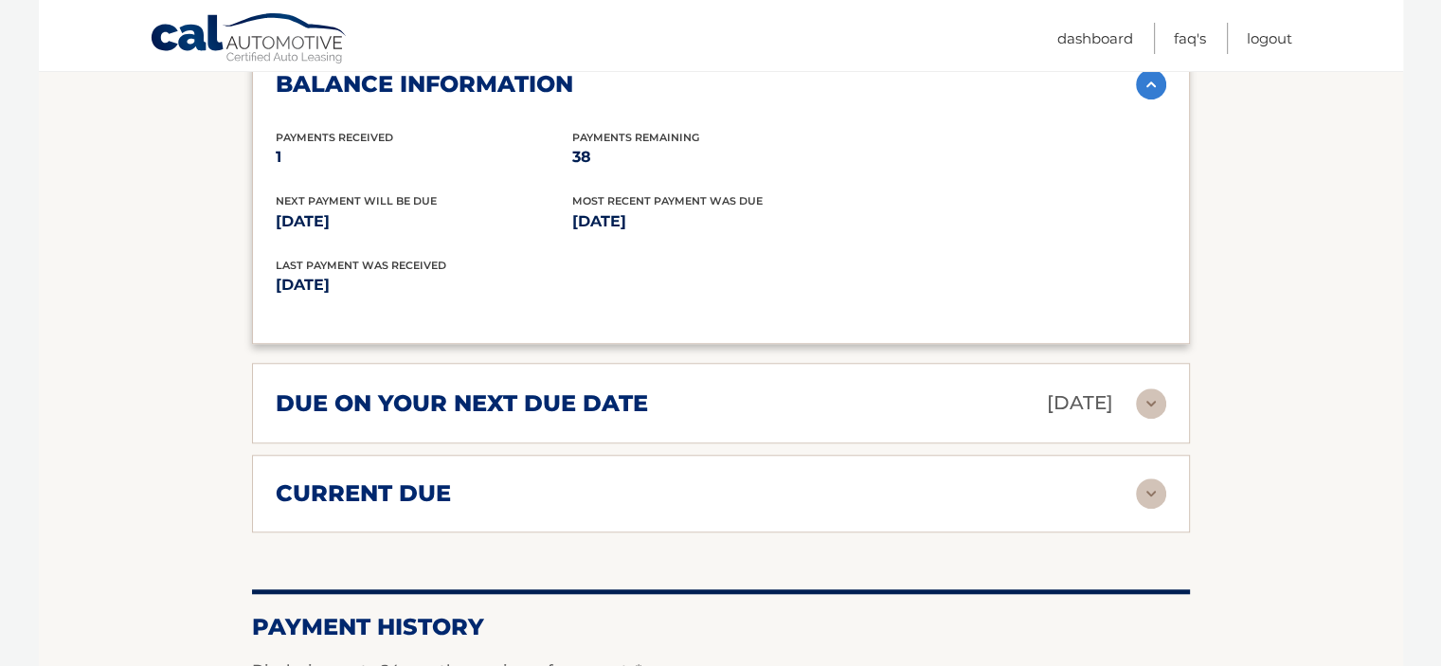
scroll to position [1516, 0]
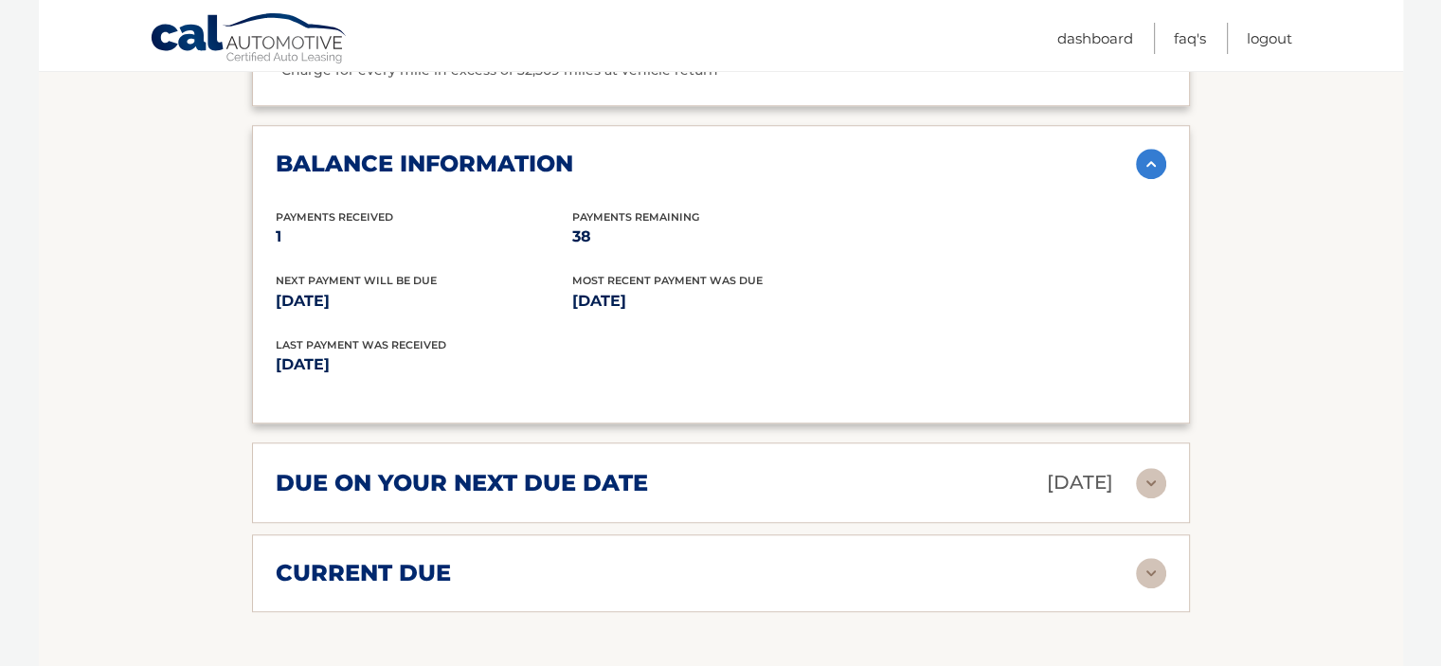
click at [470, 469] on h2 "due on your next due date" at bounding box center [462, 483] width 372 height 28
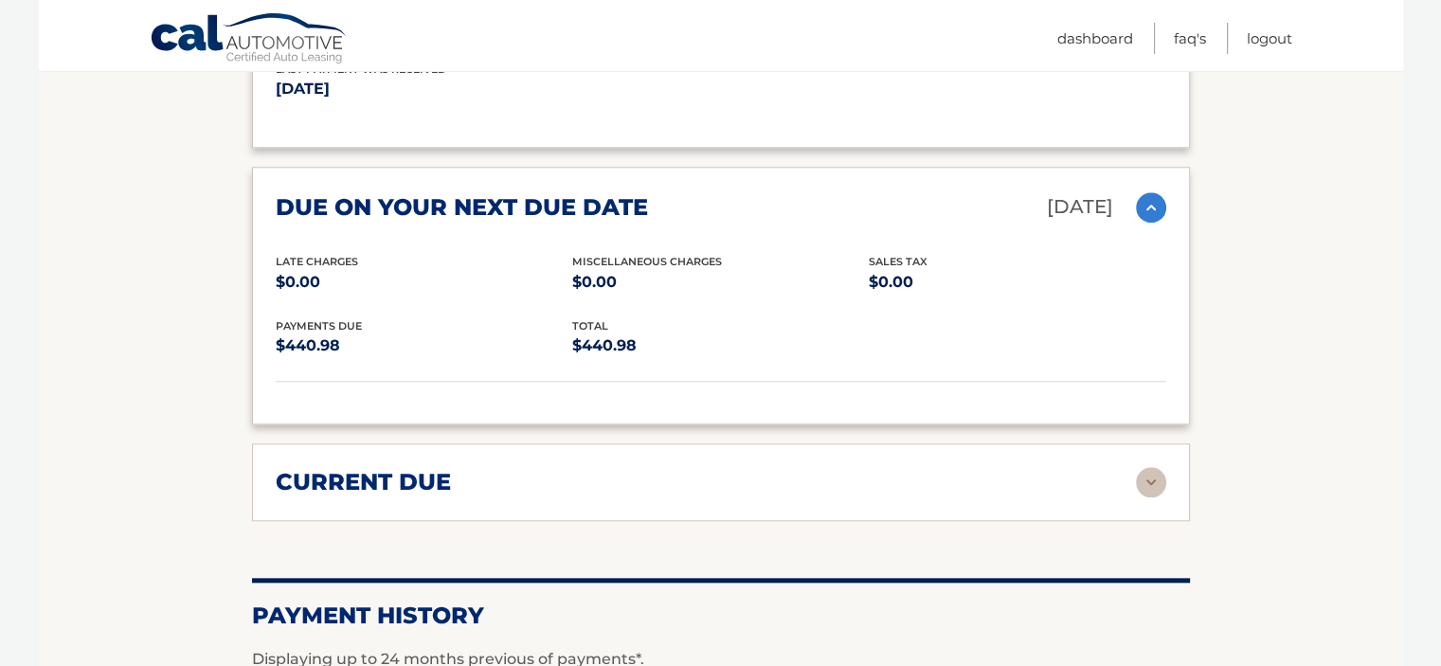
scroll to position [1801, 0]
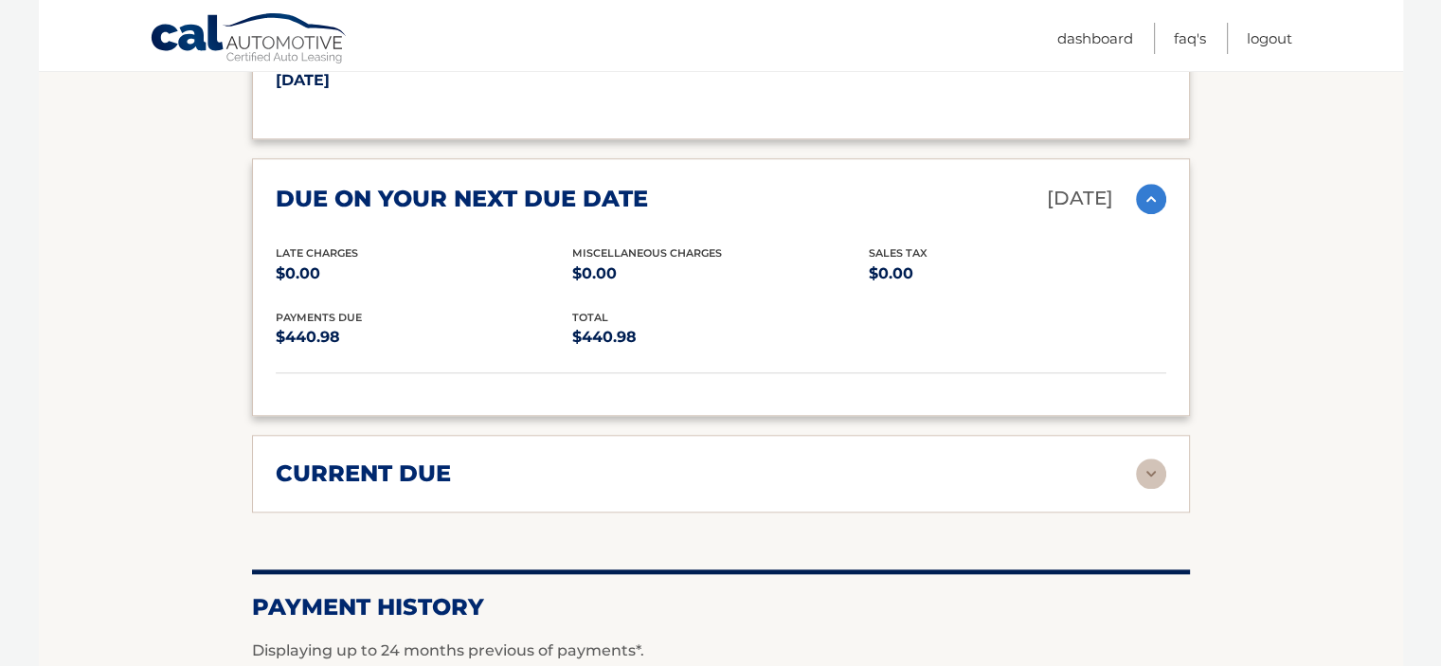
click at [466, 457] on div "current due Late Charges $0.00 Miscelleneous Charges* $0.00 Sales Tax $0.00 pay…" at bounding box center [721, 474] width 938 height 78
click at [440, 460] on h2 "current due" at bounding box center [363, 474] width 175 height 28
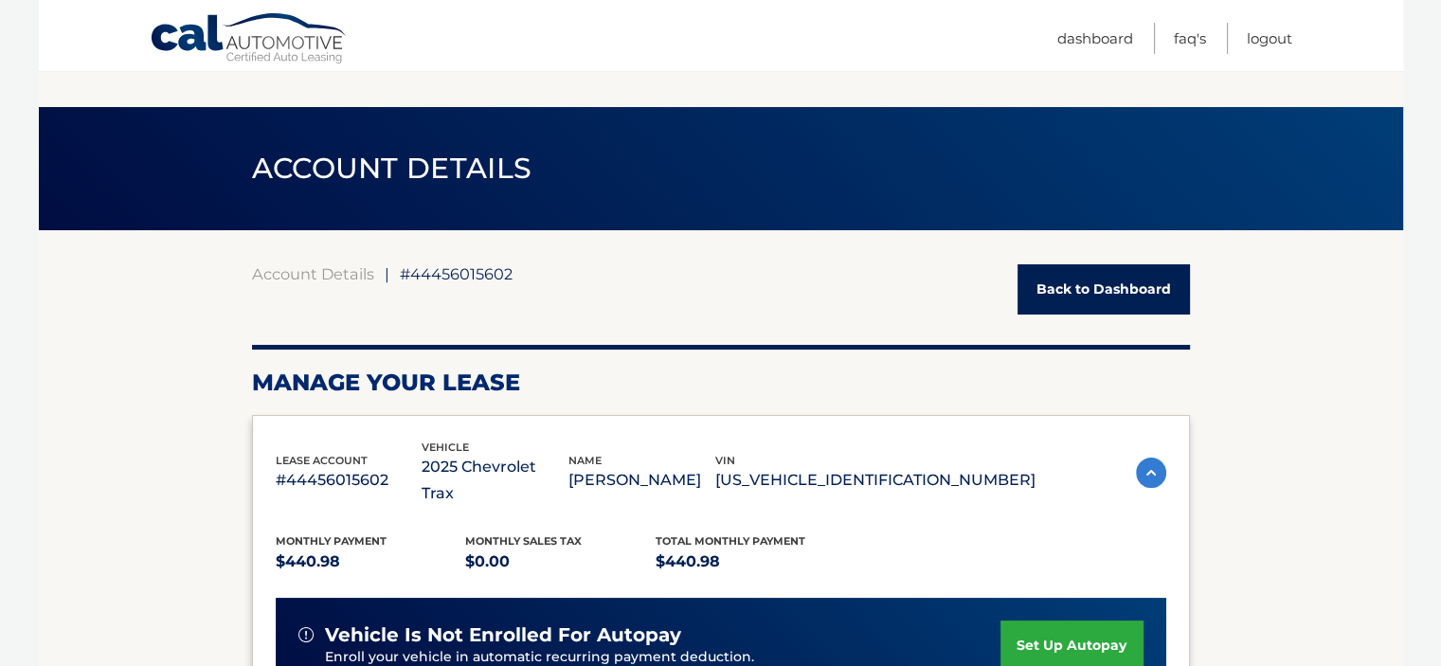
scroll to position [0, 0]
